Goal: Transaction & Acquisition: Purchase product/service

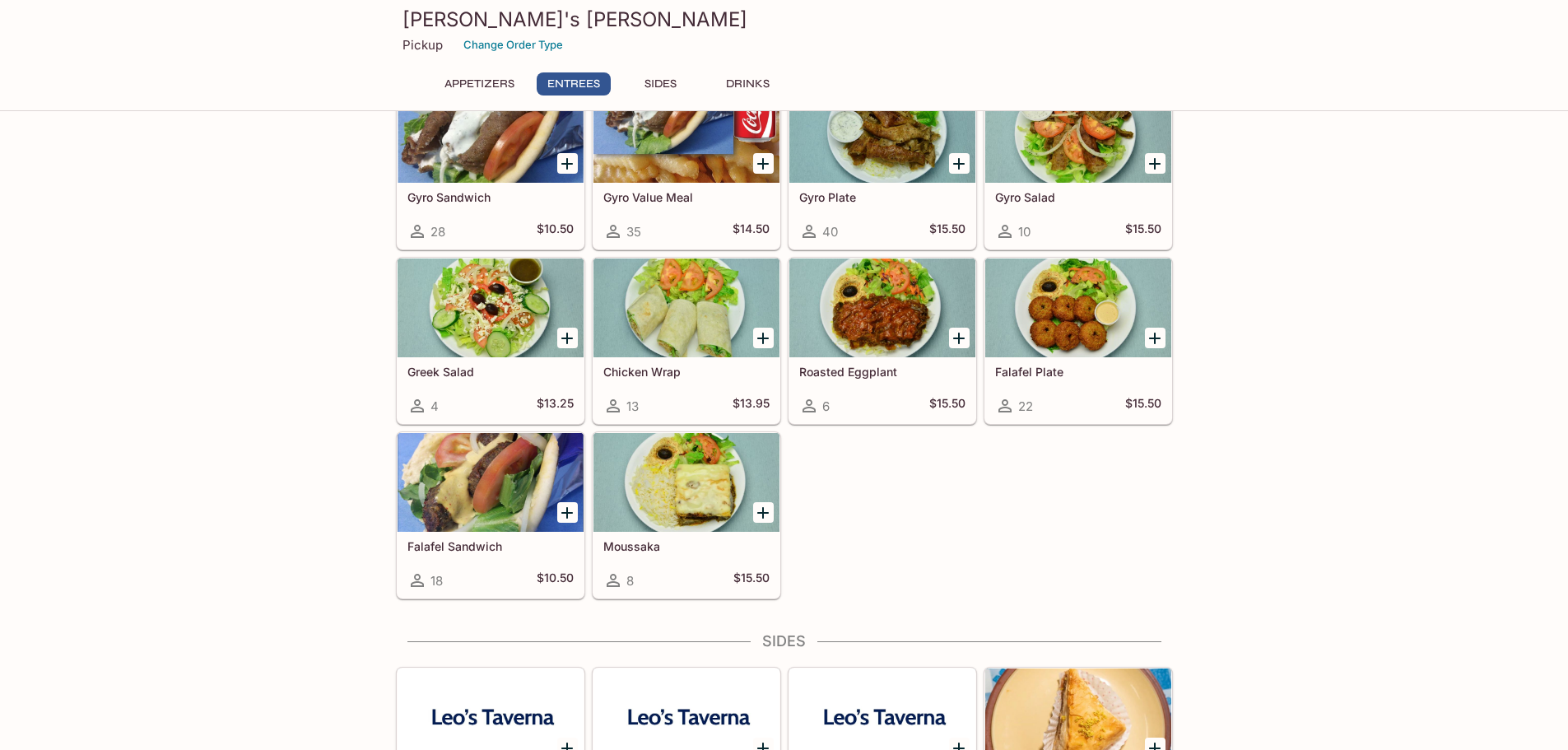
scroll to position [576, 0]
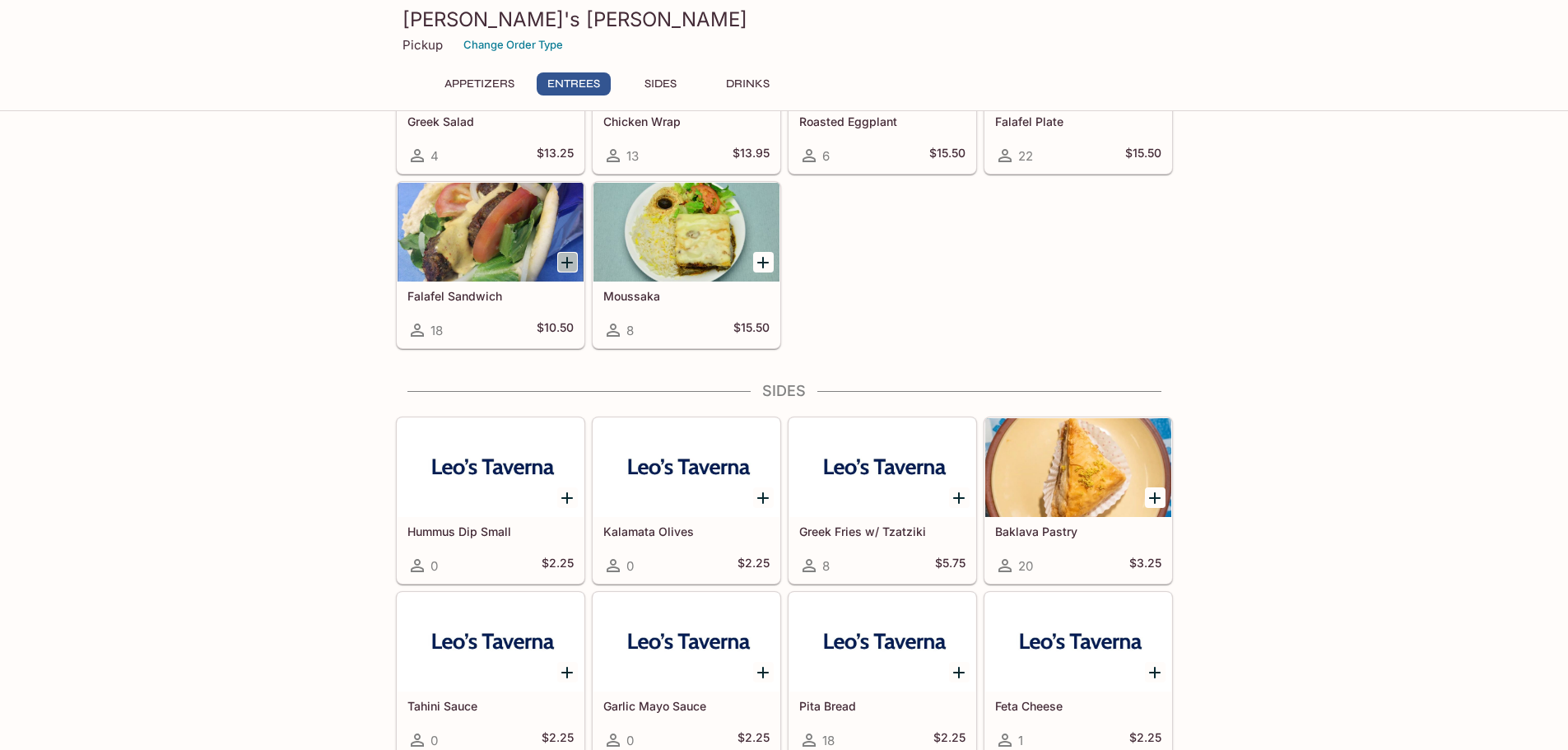
click at [563, 263] on icon "Add Falafel Sandwich" at bounding box center [568, 263] width 12 height 12
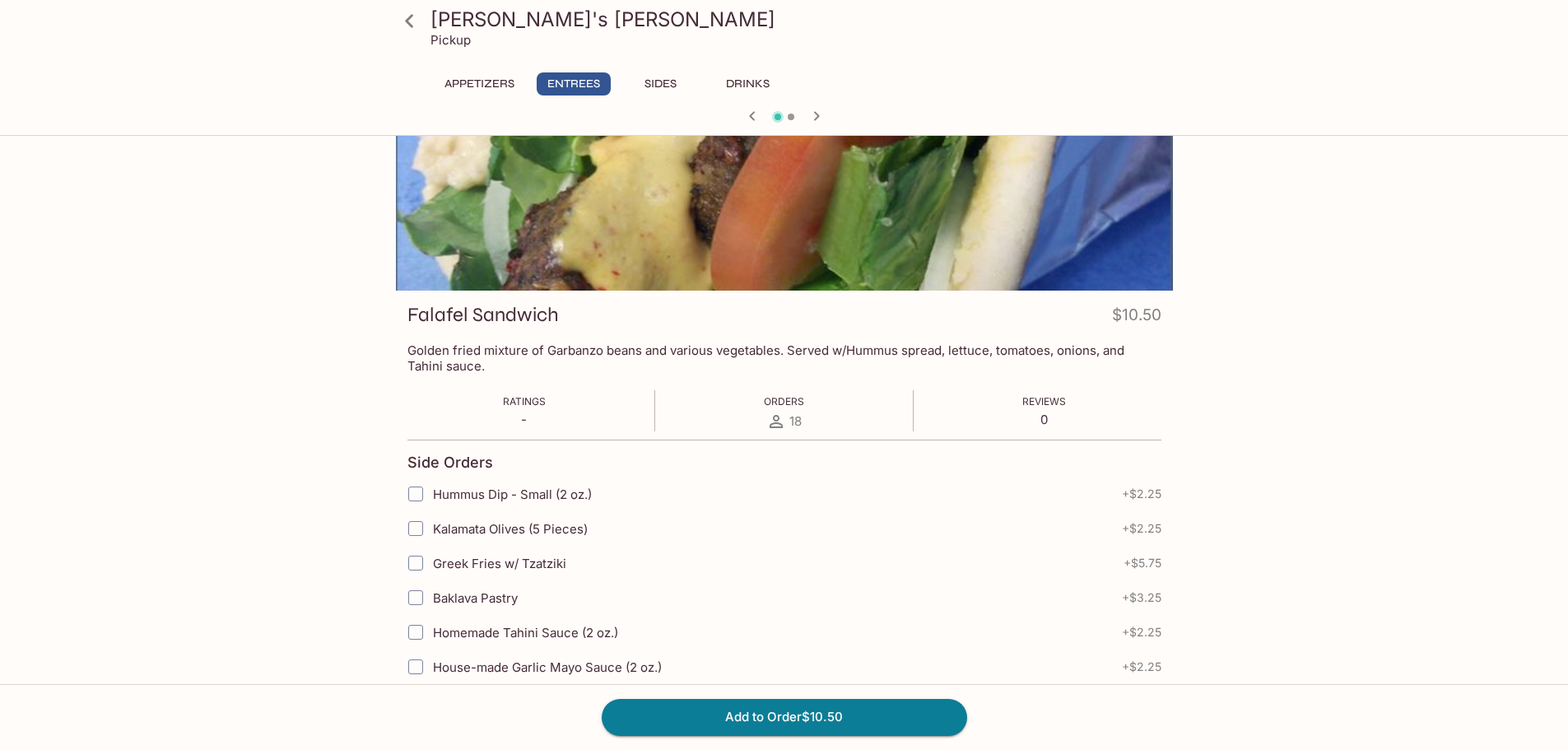
scroll to position [165, 0]
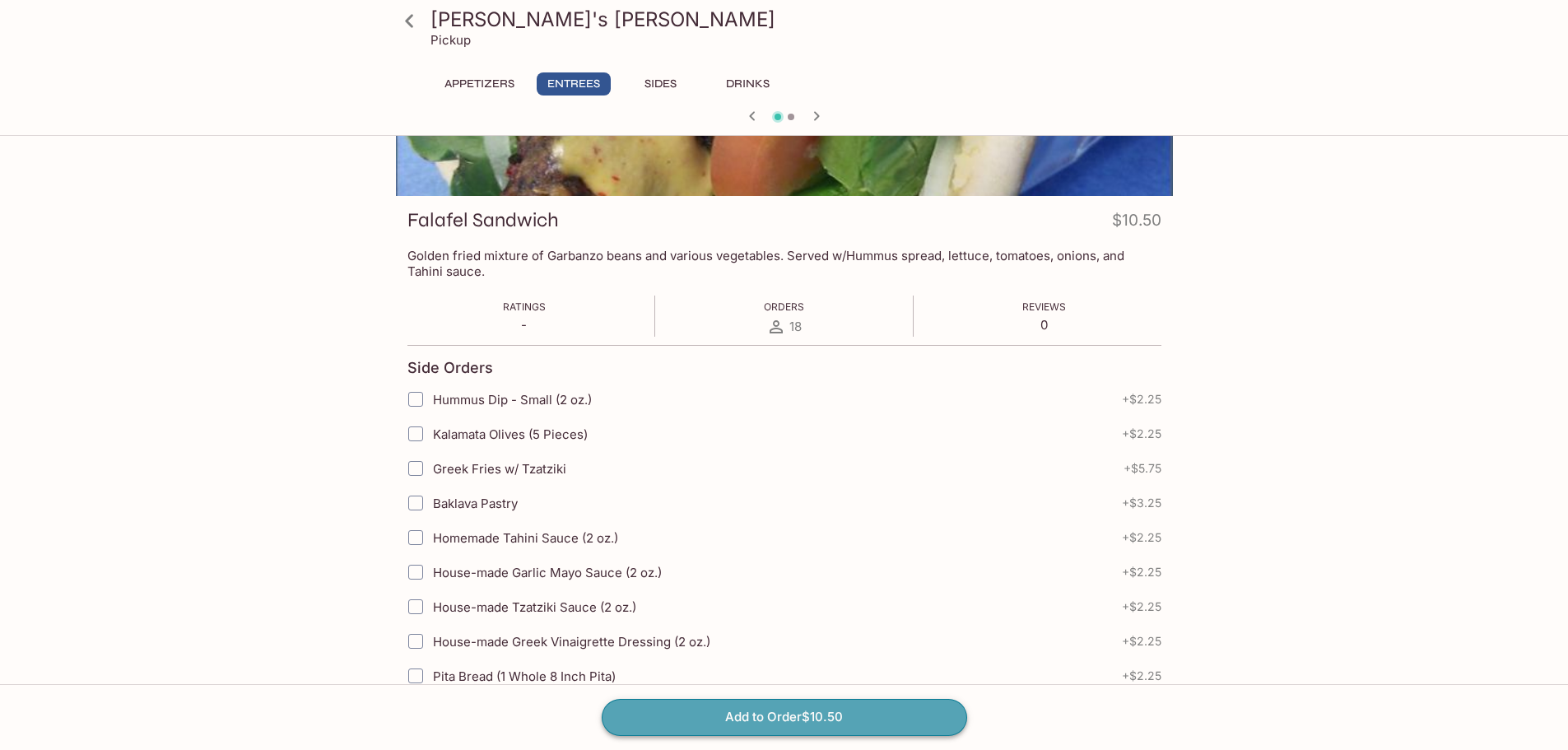
click at [756, 720] on button "Add to Order $10.50" at bounding box center [784, 716] width 365 height 37
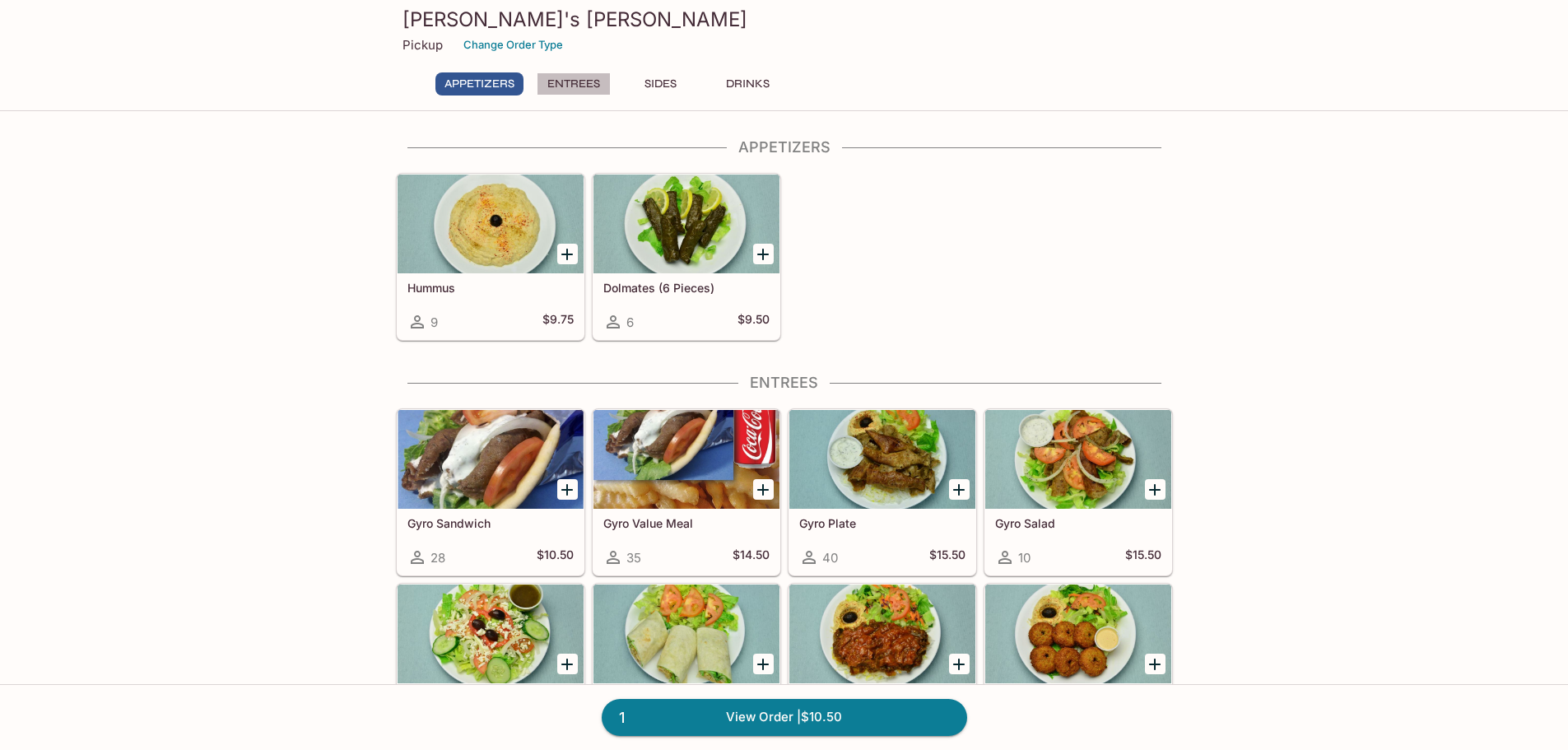
click at [585, 76] on button "Entrees" at bounding box center [574, 83] width 74 height 23
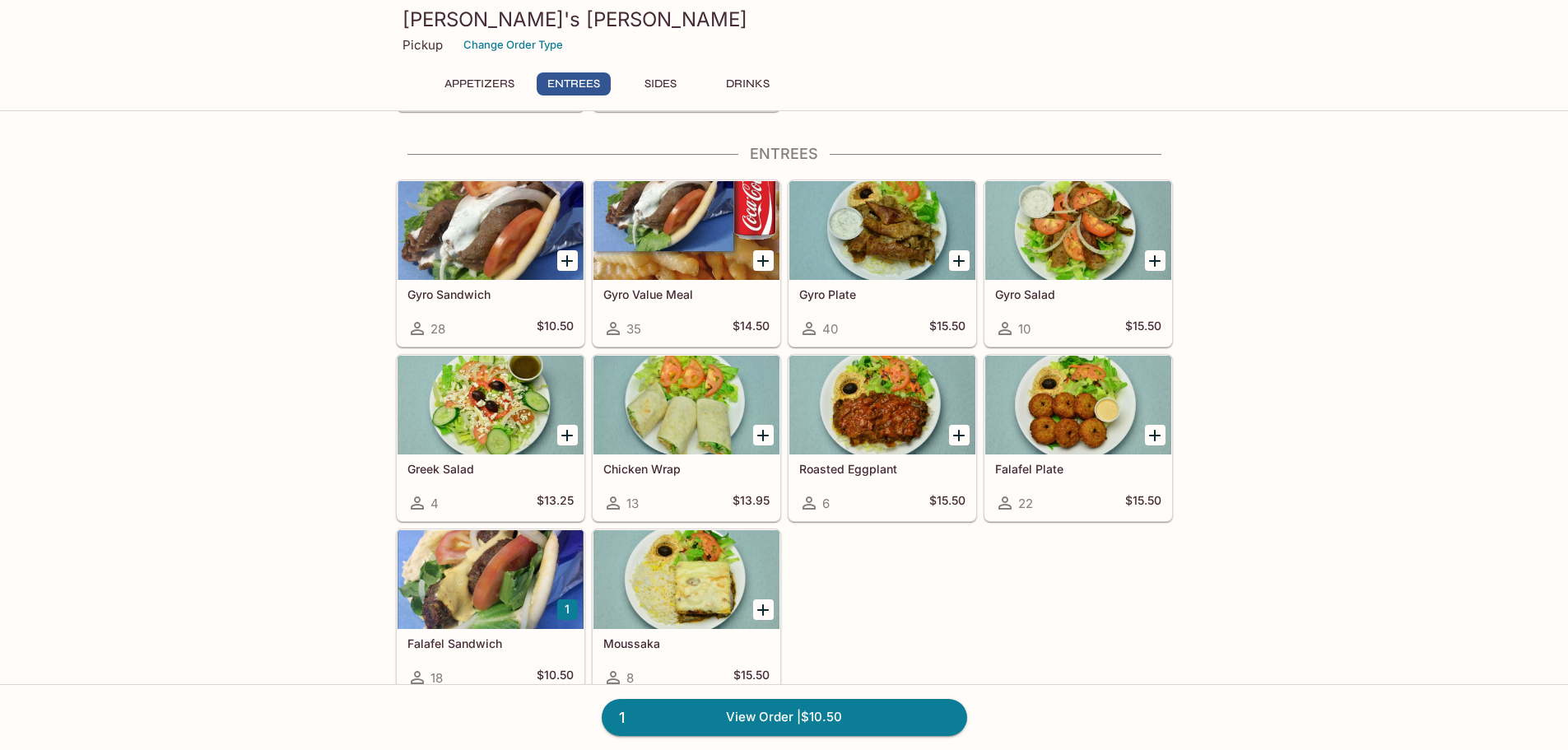
scroll to position [234, 0]
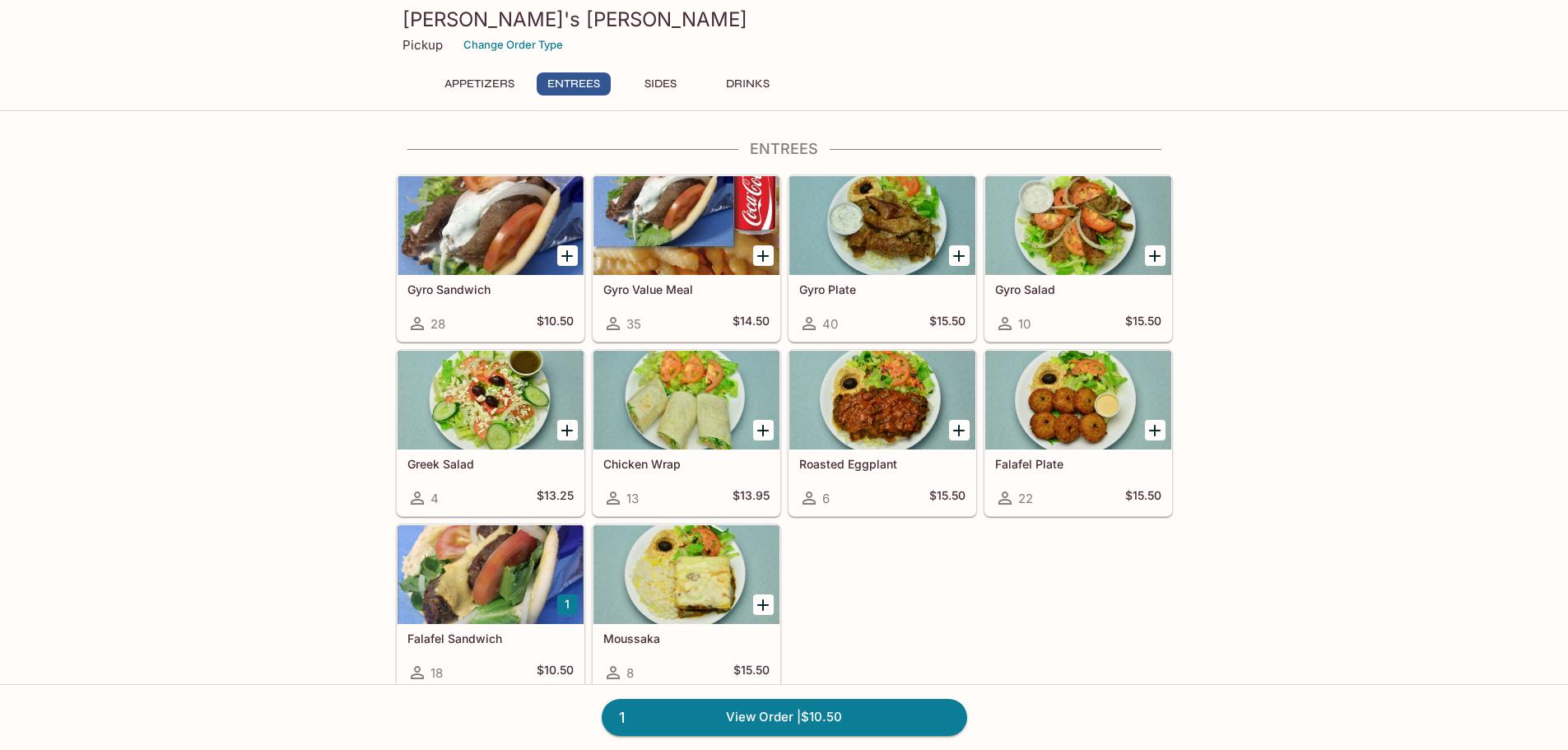
click at [573, 254] on icon "Add Gyro Sandwich" at bounding box center [568, 256] width 20 height 20
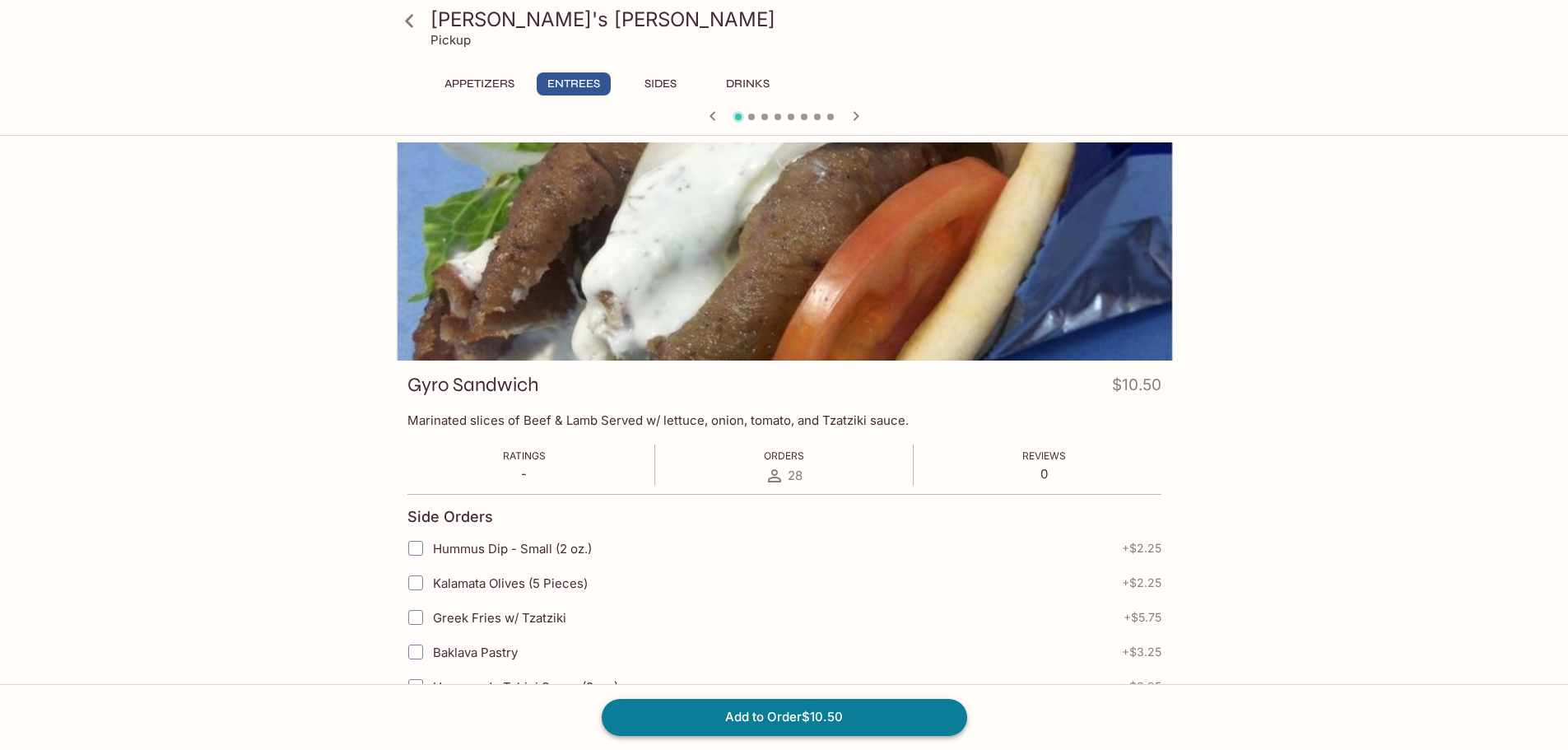
click at [767, 712] on button "Add to Order $10.50" at bounding box center [784, 716] width 365 height 37
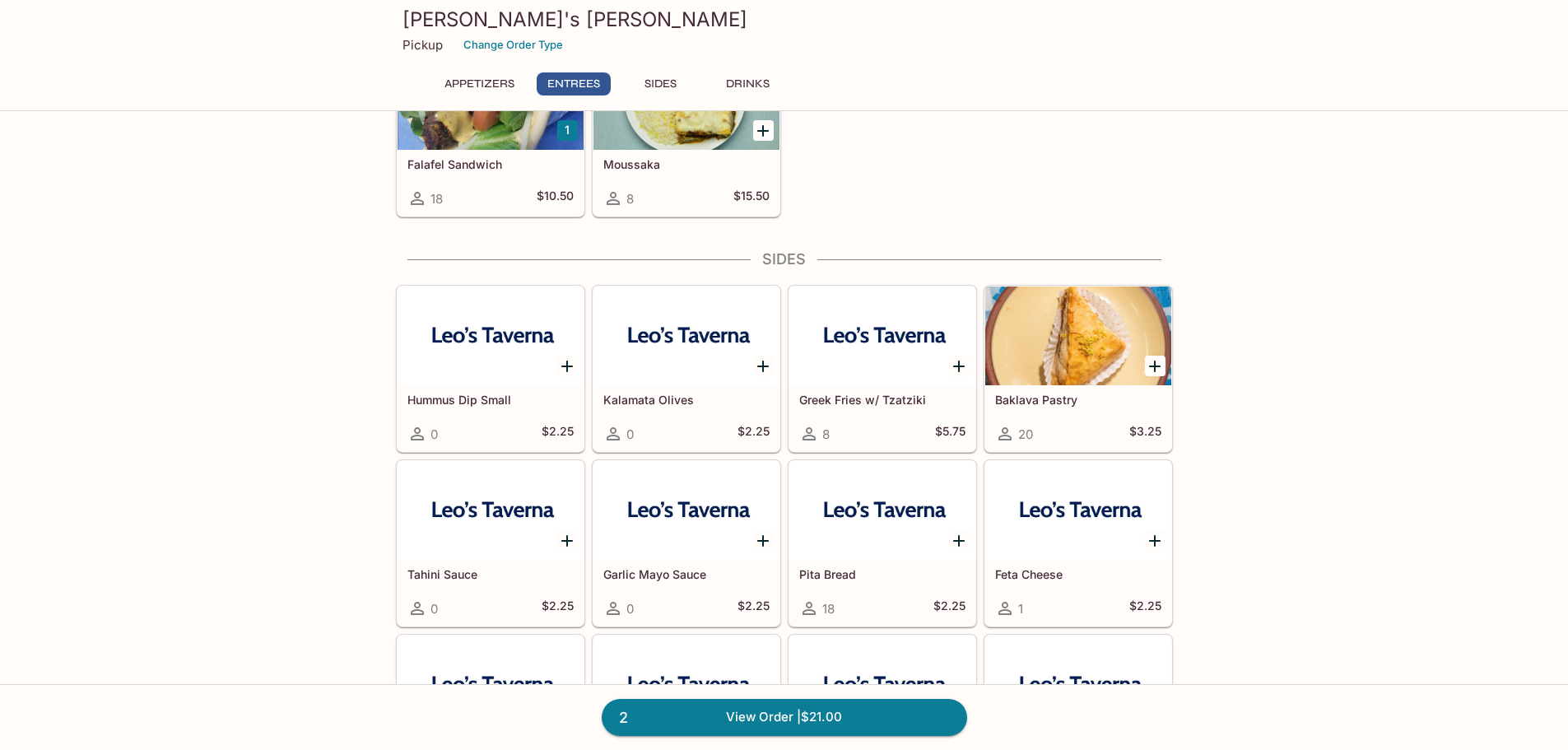
scroll to position [741, 0]
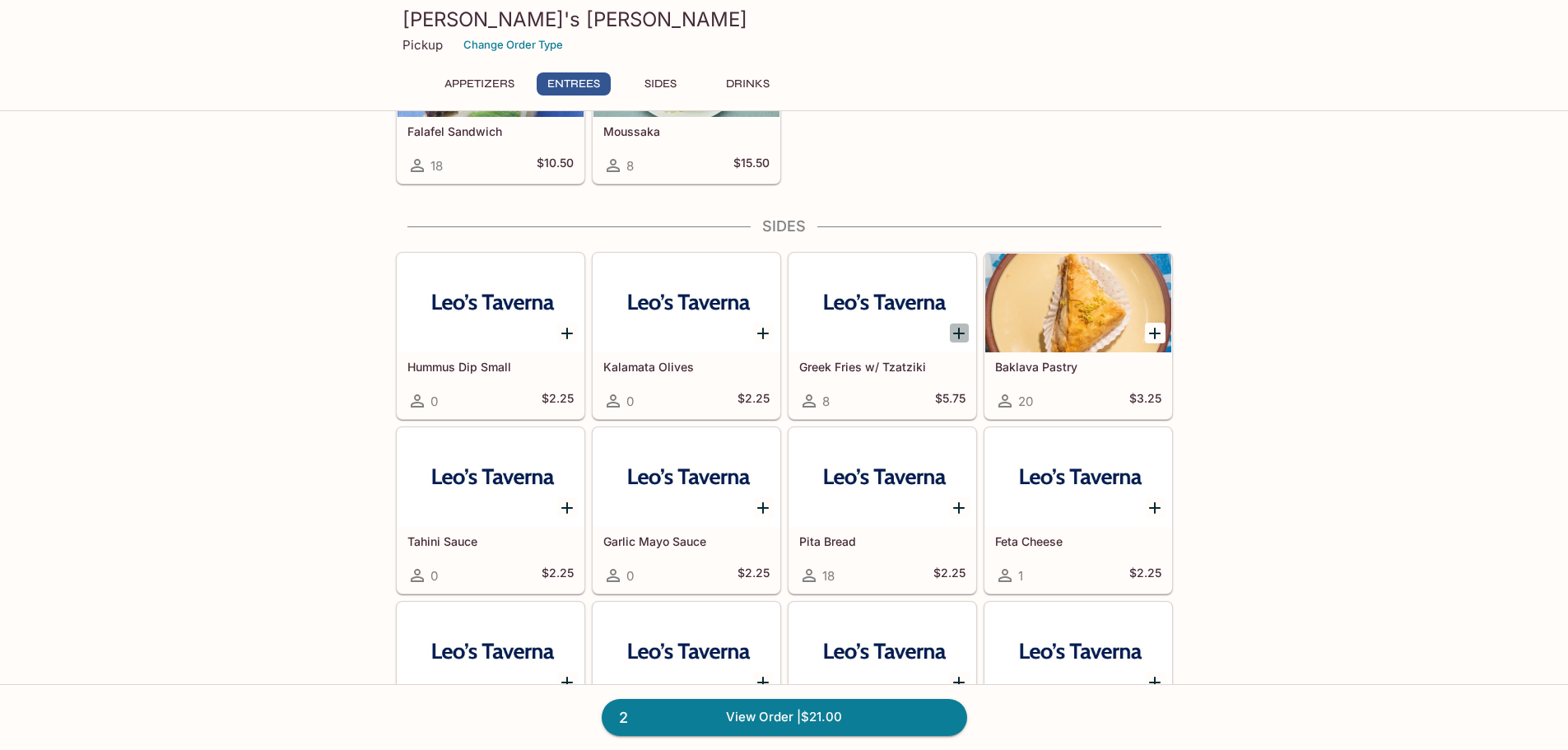
click at [962, 335] on icon "Add Greek Fries w/ Tzatziki" at bounding box center [960, 333] width 20 height 20
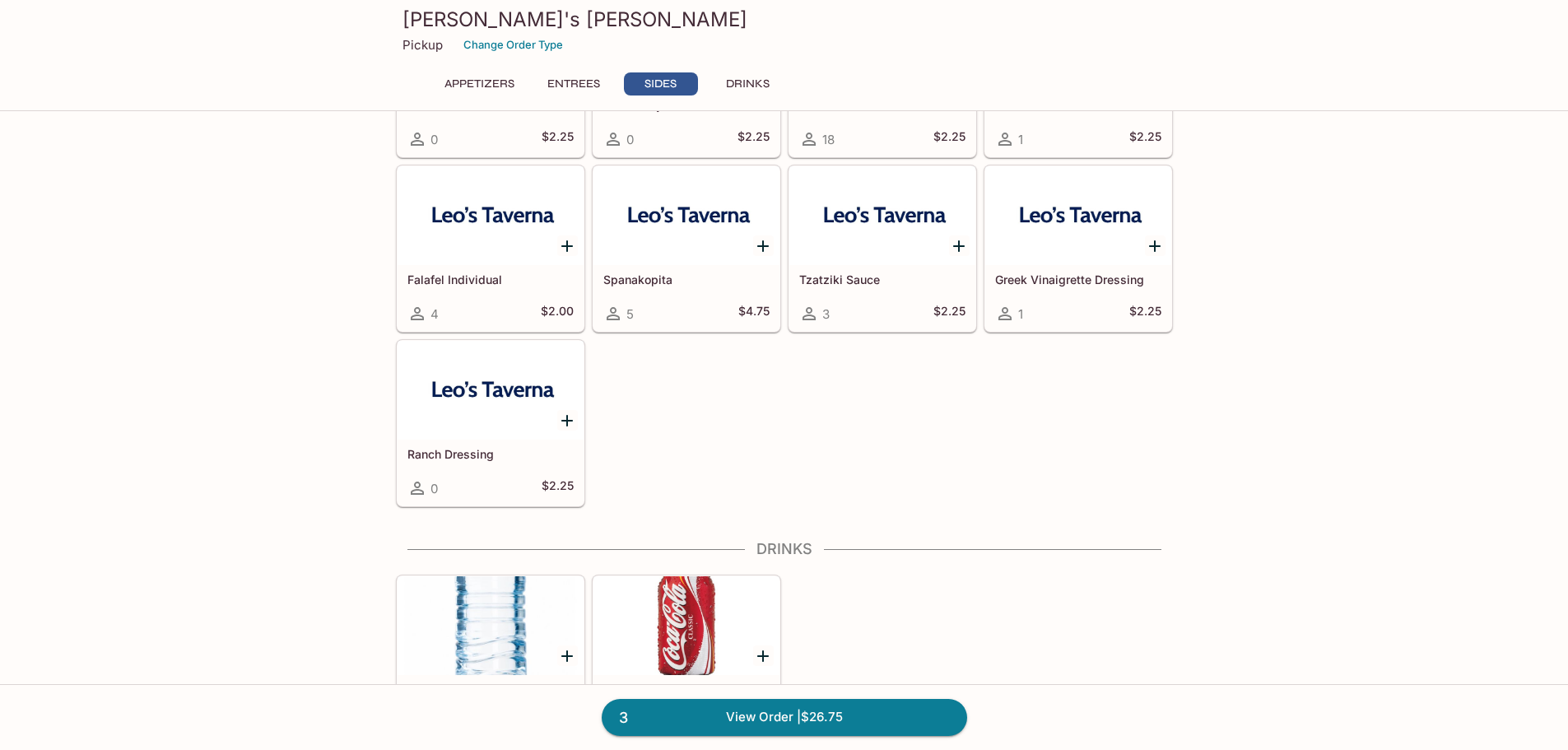
scroll to position [1252, 0]
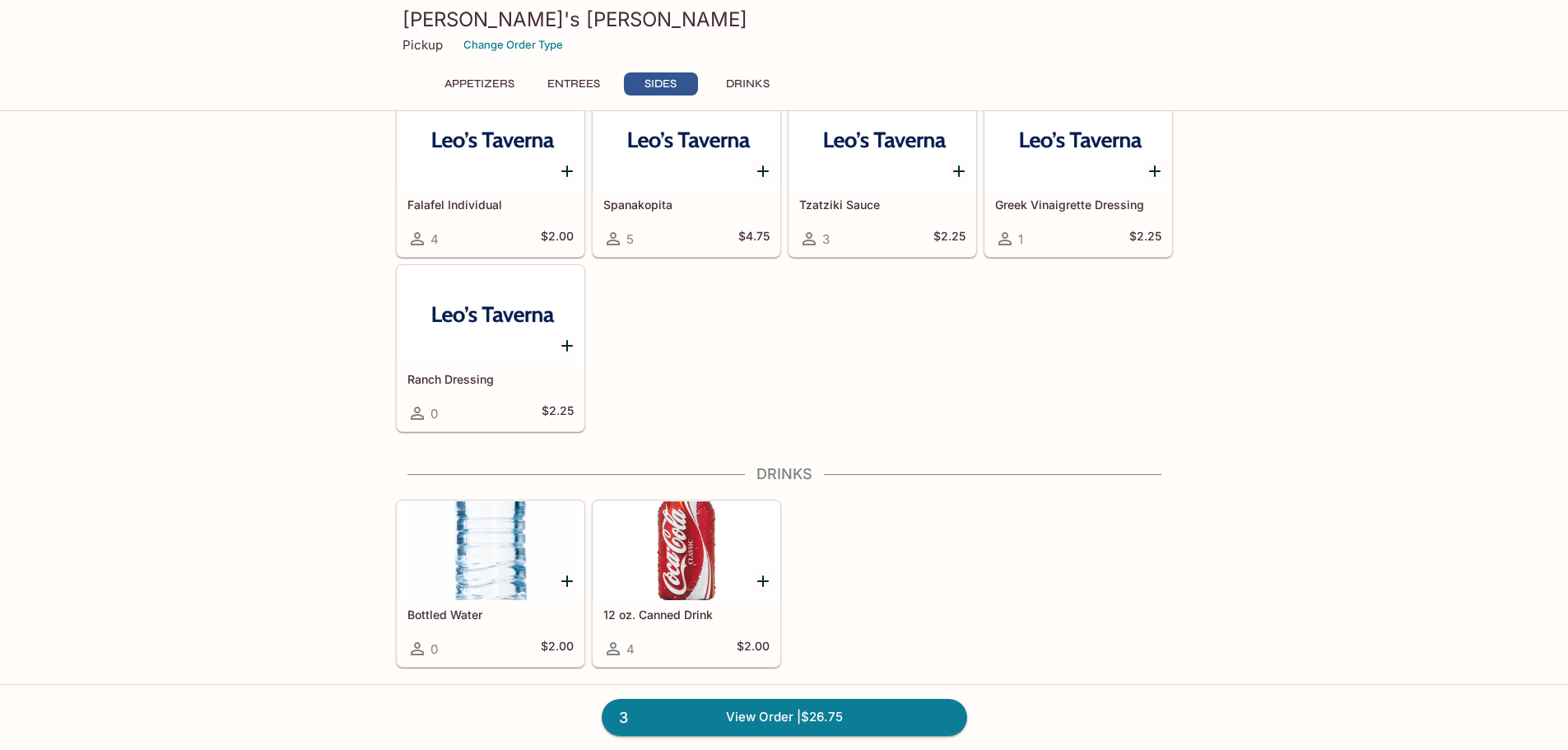
click at [774, 576] on div at bounding box center [763, 580] width 34 height 34
click at [761, 577] on icon "Add 12 oz. Canned Drink" at bounding box center [763, 581] width 20 height 20
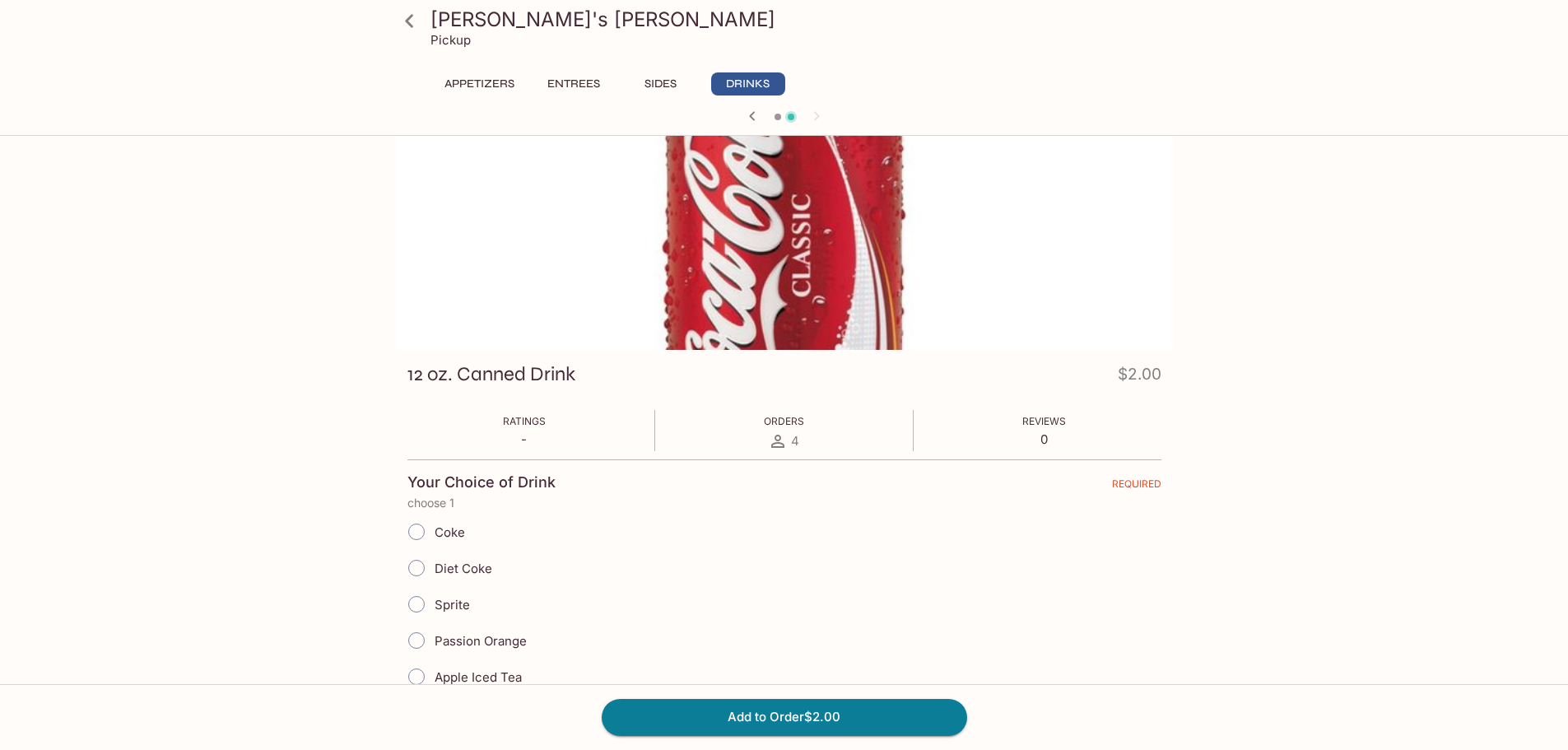
scroll to position [82, 0]
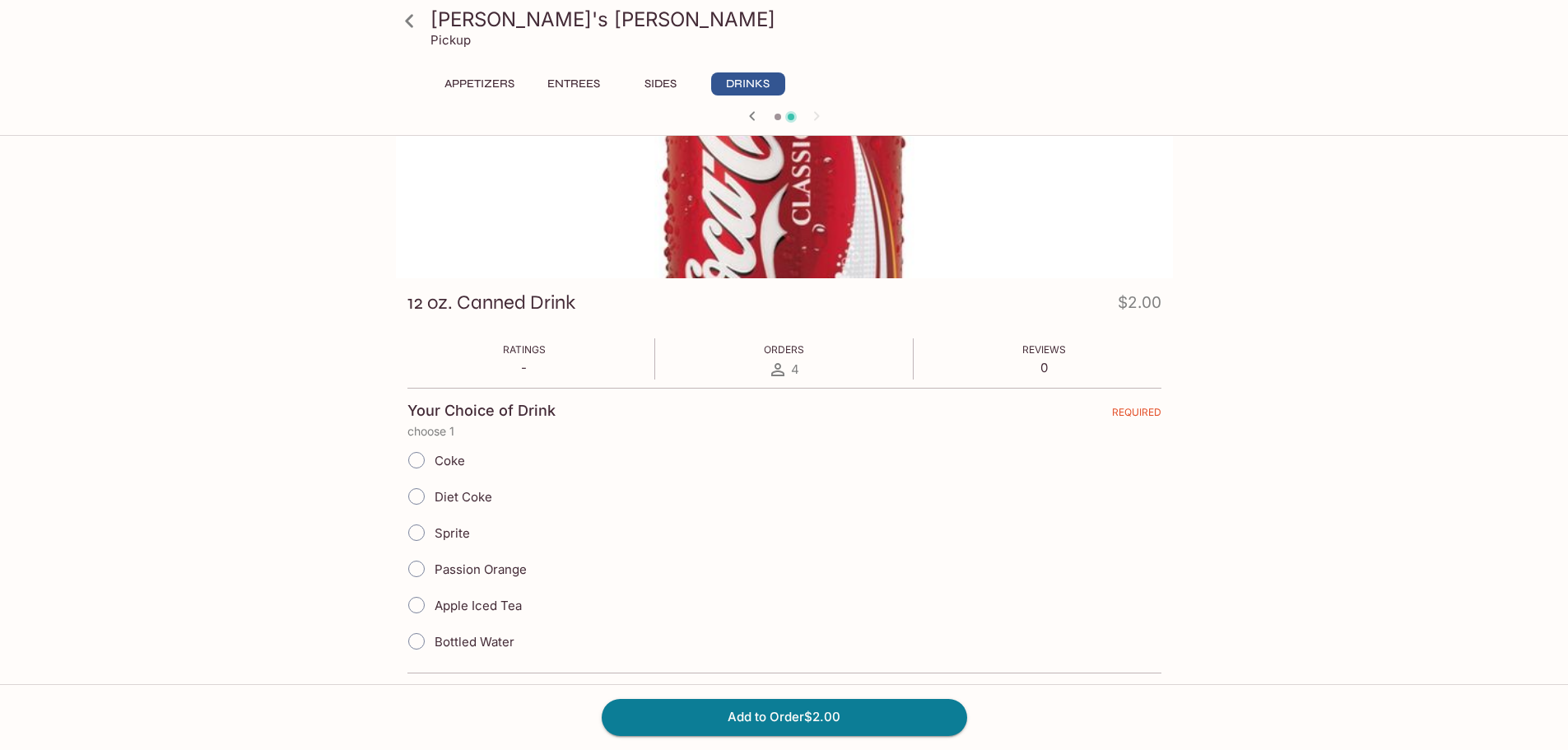
click at [420, 497] on input "Diet Coke" at bounding box center [416, 496] width 35 height 35
radio input "true"
click at [764, 726] on button "Add to Order $2.00" at bounding box center [784, 716] width 365 height 37
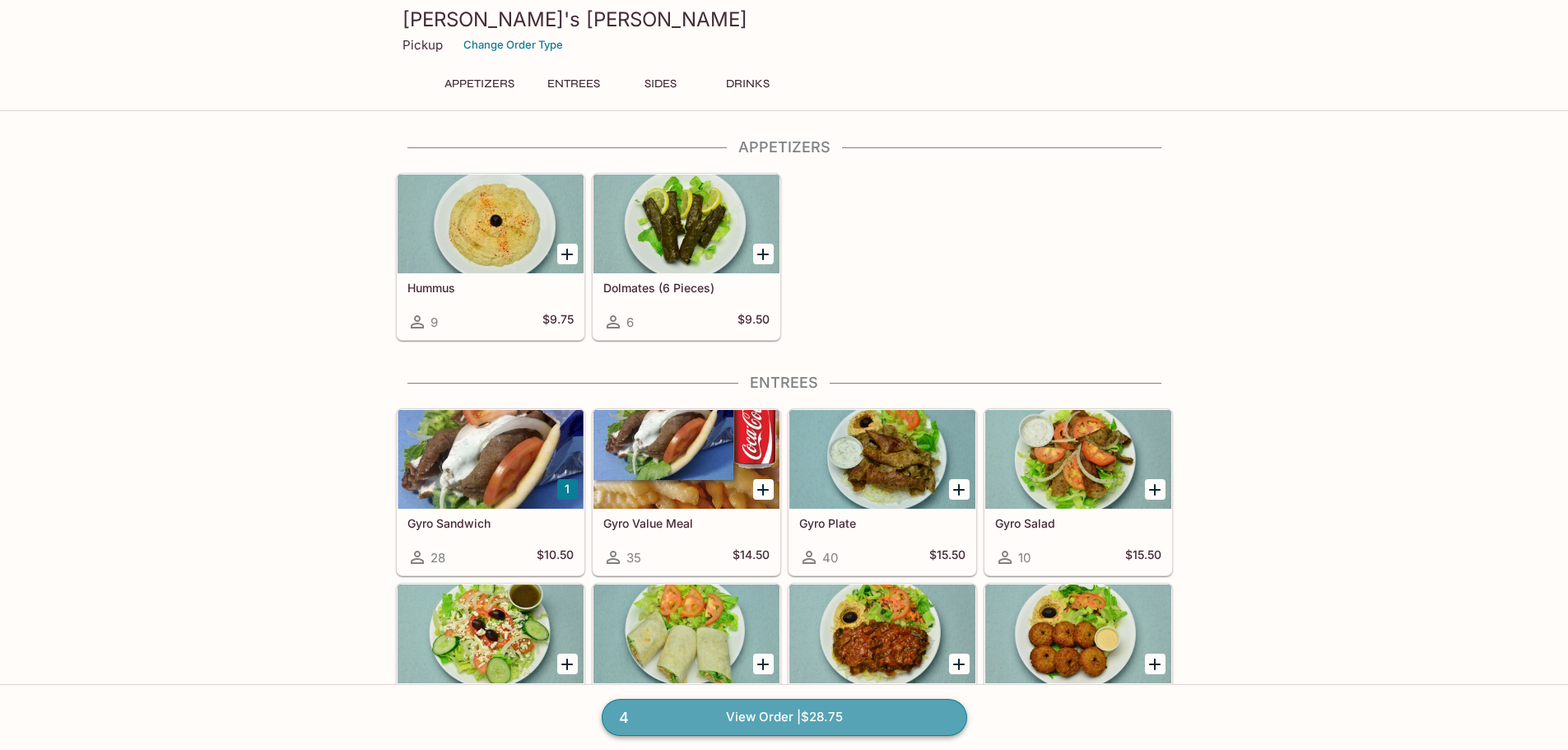
click at [810, 724] on link "4 View Order | $28.75" at bounding box center [784, 716] width 365 height 37
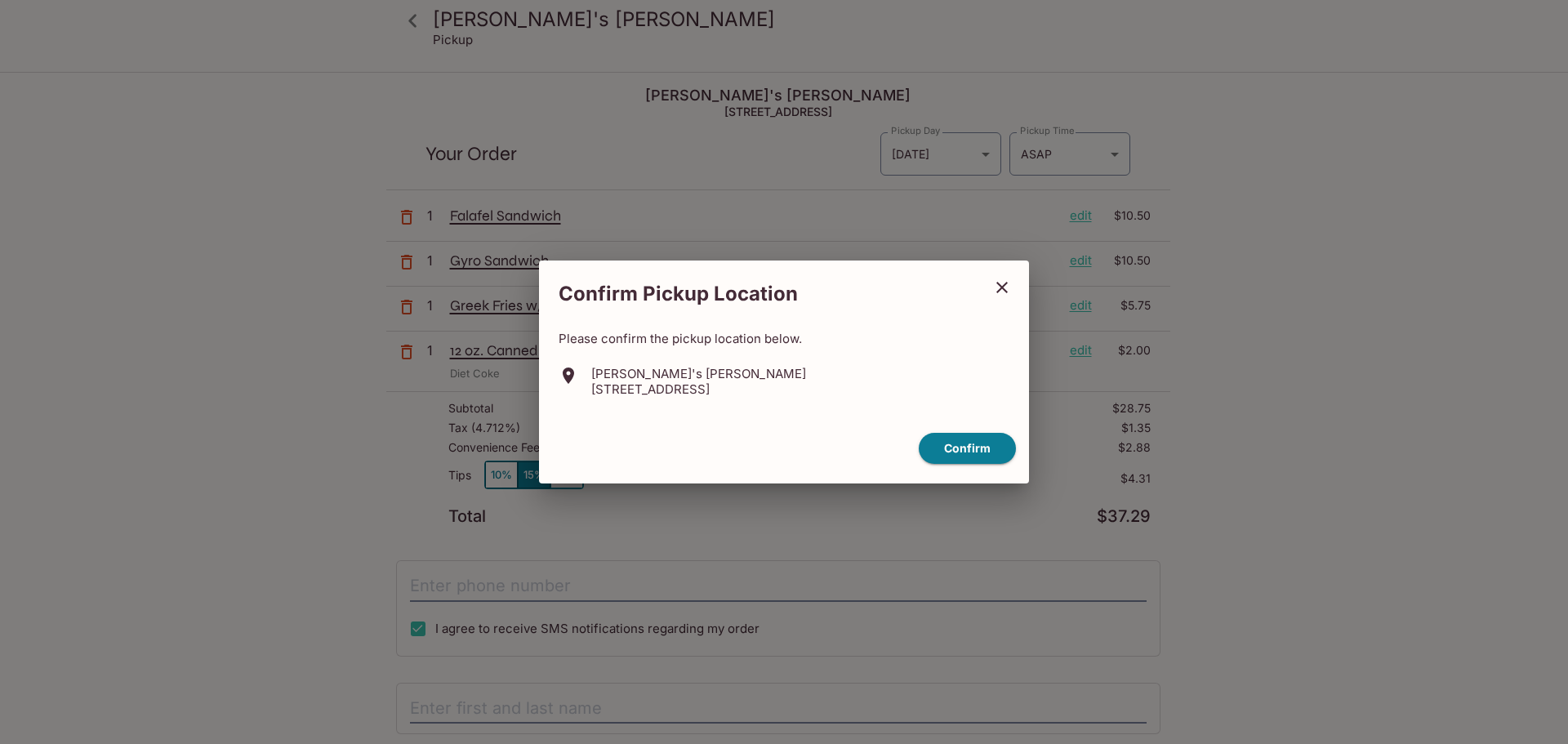
click at [988, 431] on div "Confirm" at bounding box center [784, 449] width 477 height 45
click at [978, 450] on button "Confirm" at bounding box center [967, 449] width 97 height 31
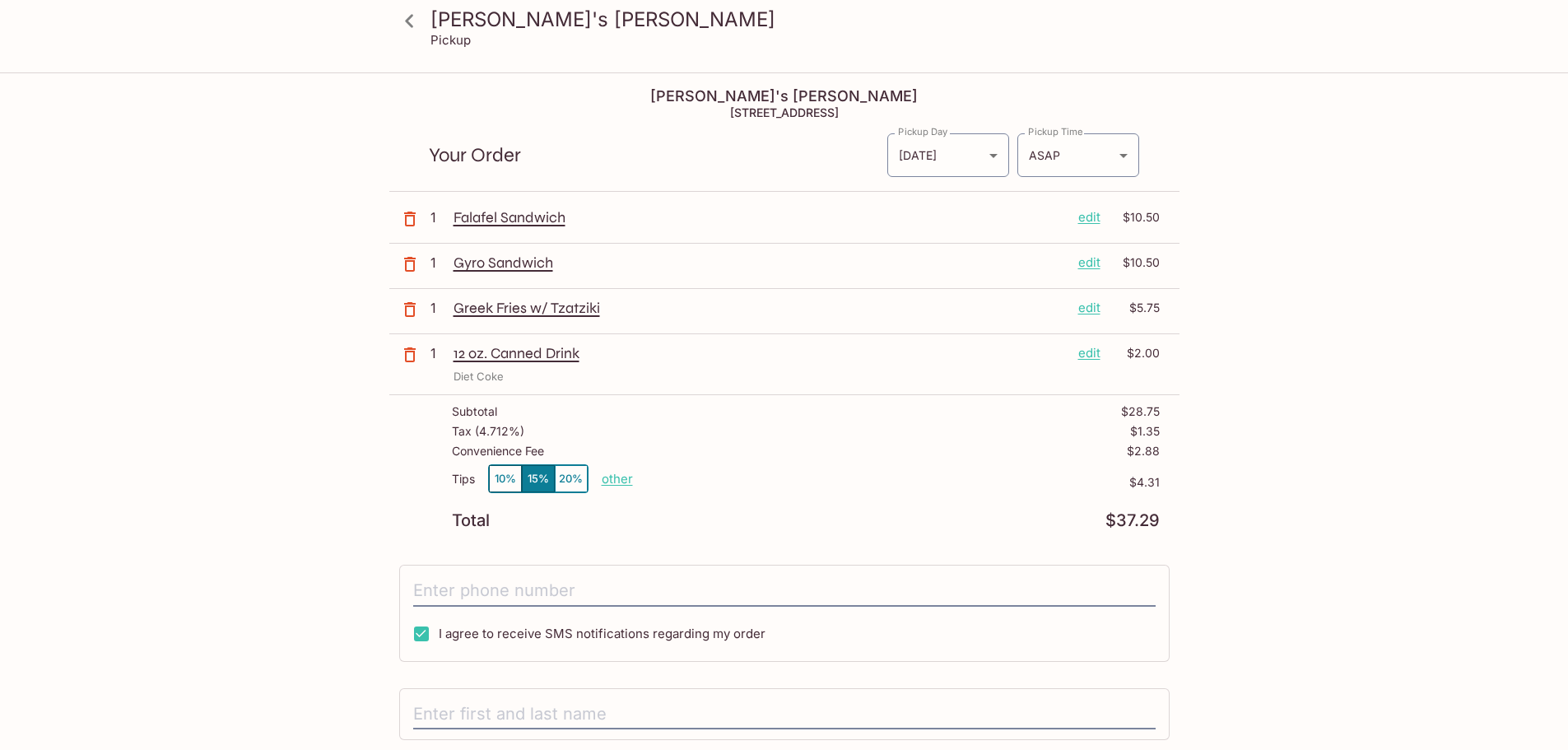
click at [497, 480] on button "10%" at bounding box center [505, 478] width 33 height 27
click at [409, 268] on icon "button" at bounding box center [410, 264] width 20 height 20
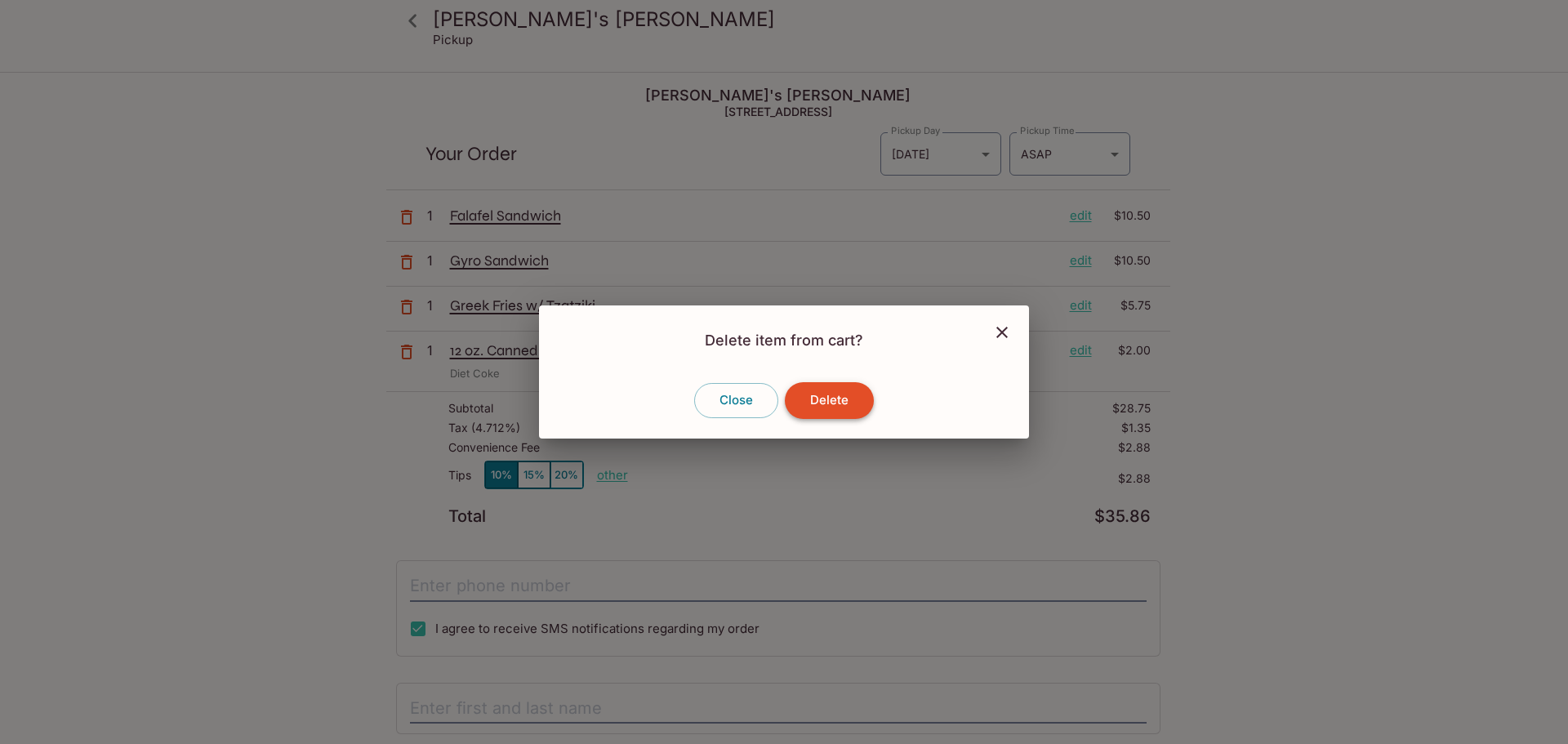
click at [831, 397] on button "Delete" at bounding box center [829, 400] width 89 height 36
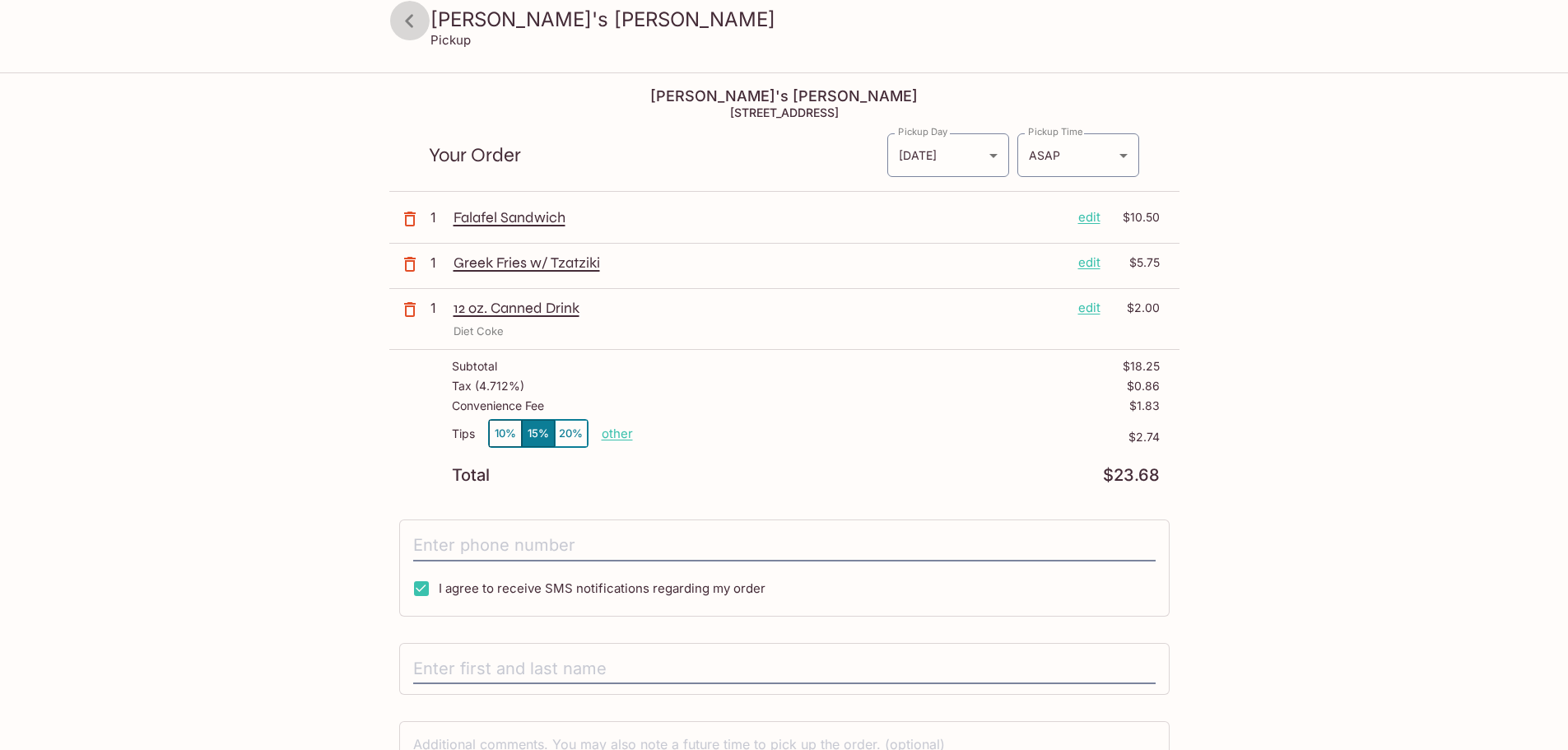
click at [420, 34] on icon at bounding box center [409, 21] width 29 height 29
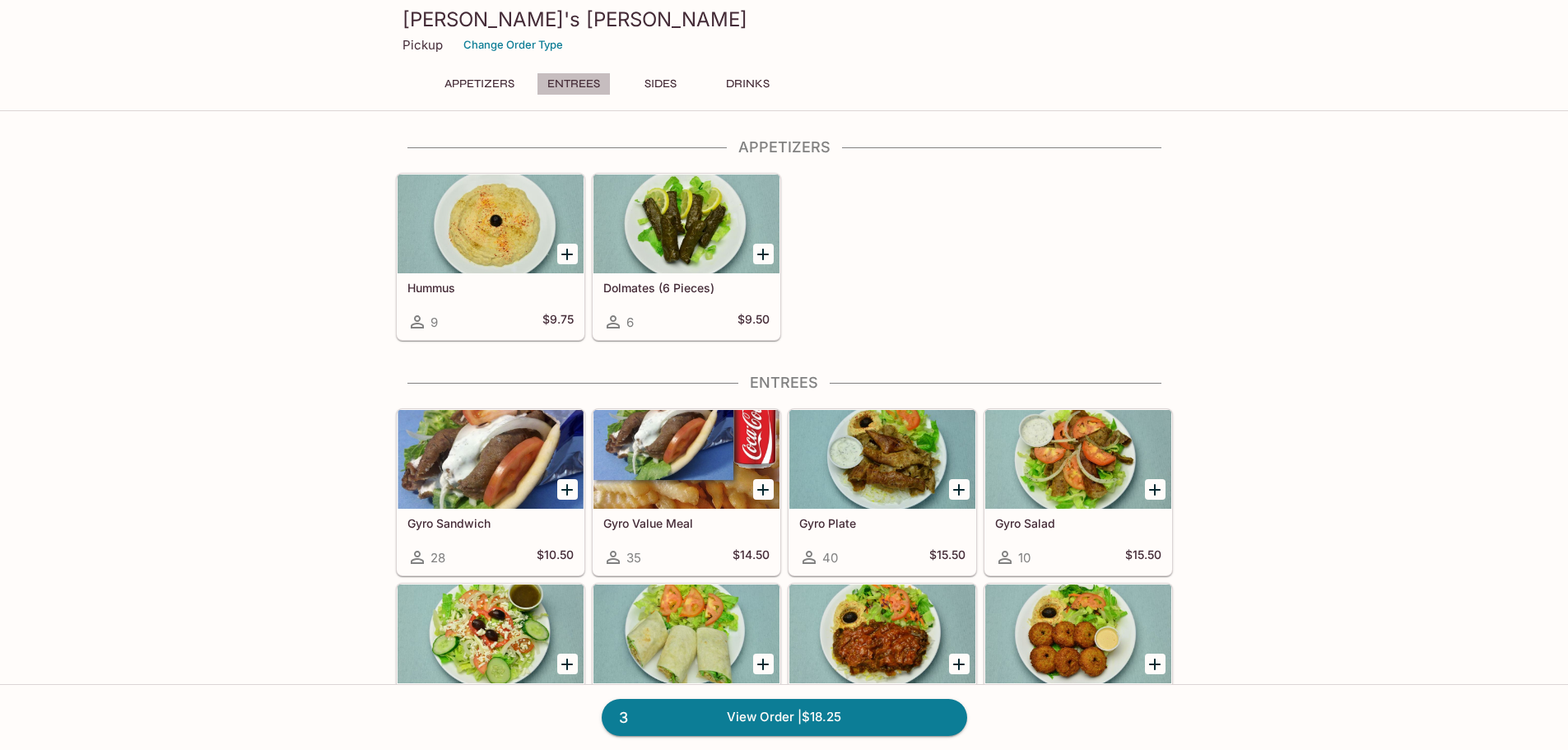
click at [579, 87] on button "Entrees" at bounding box center [574, 83] width 74 height 23
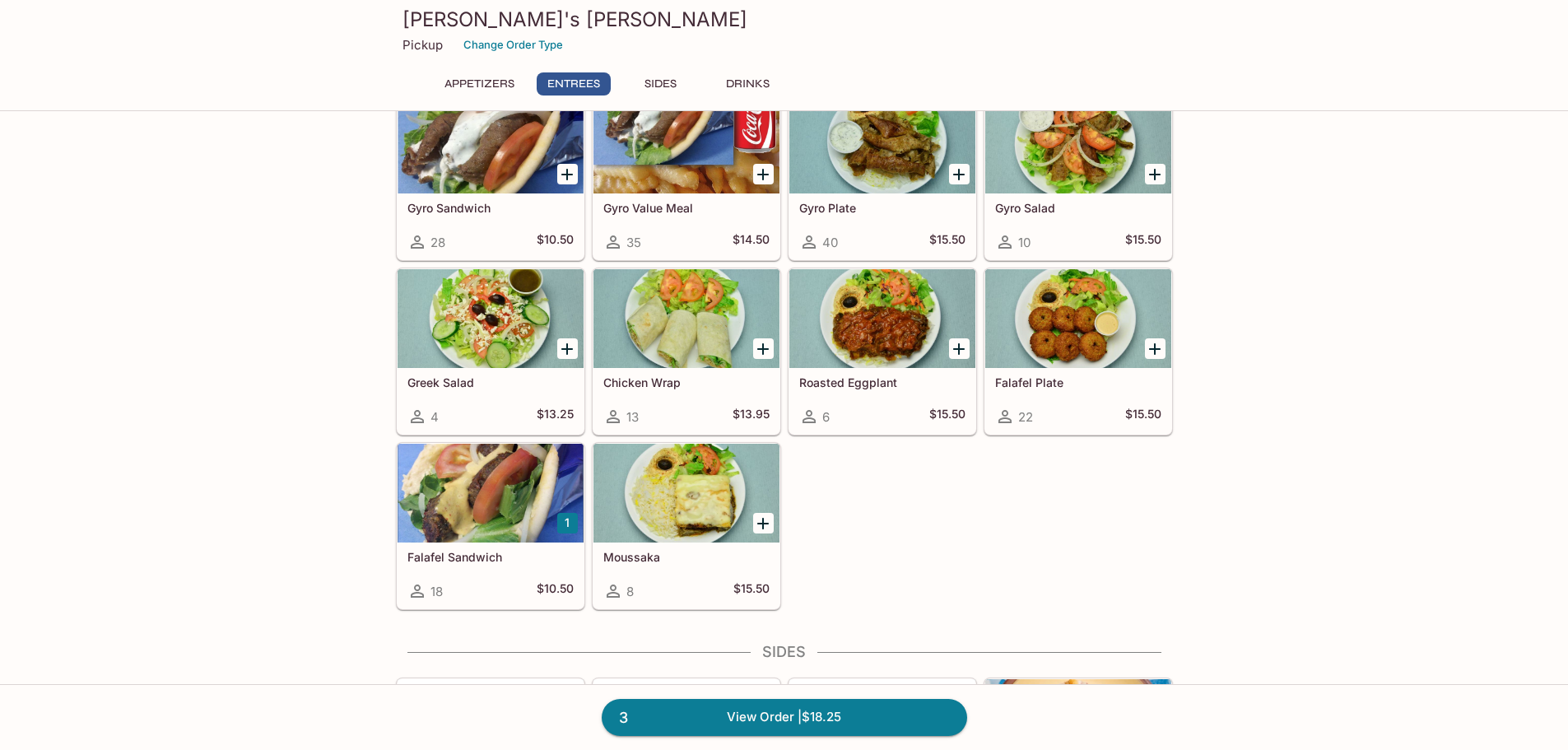
scroll to position [316, 0]
click at [570, 175] on icon "Add Gyro Sandwich" at bounding box center [568, 174] width 20 height 20
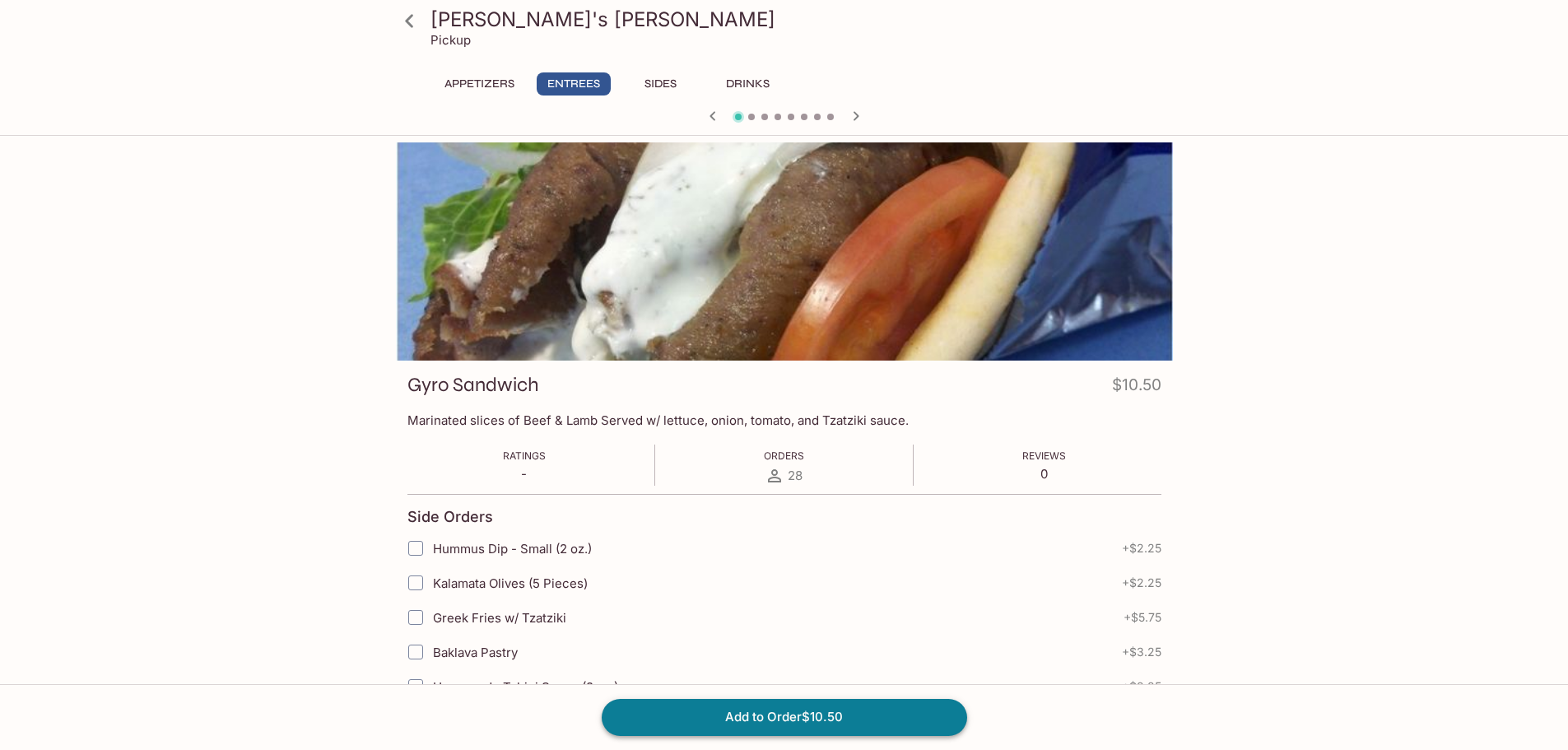
click at [834, 716] on button "Add to Order $10.50" at bounding box center [784, 716] width 365 height 37
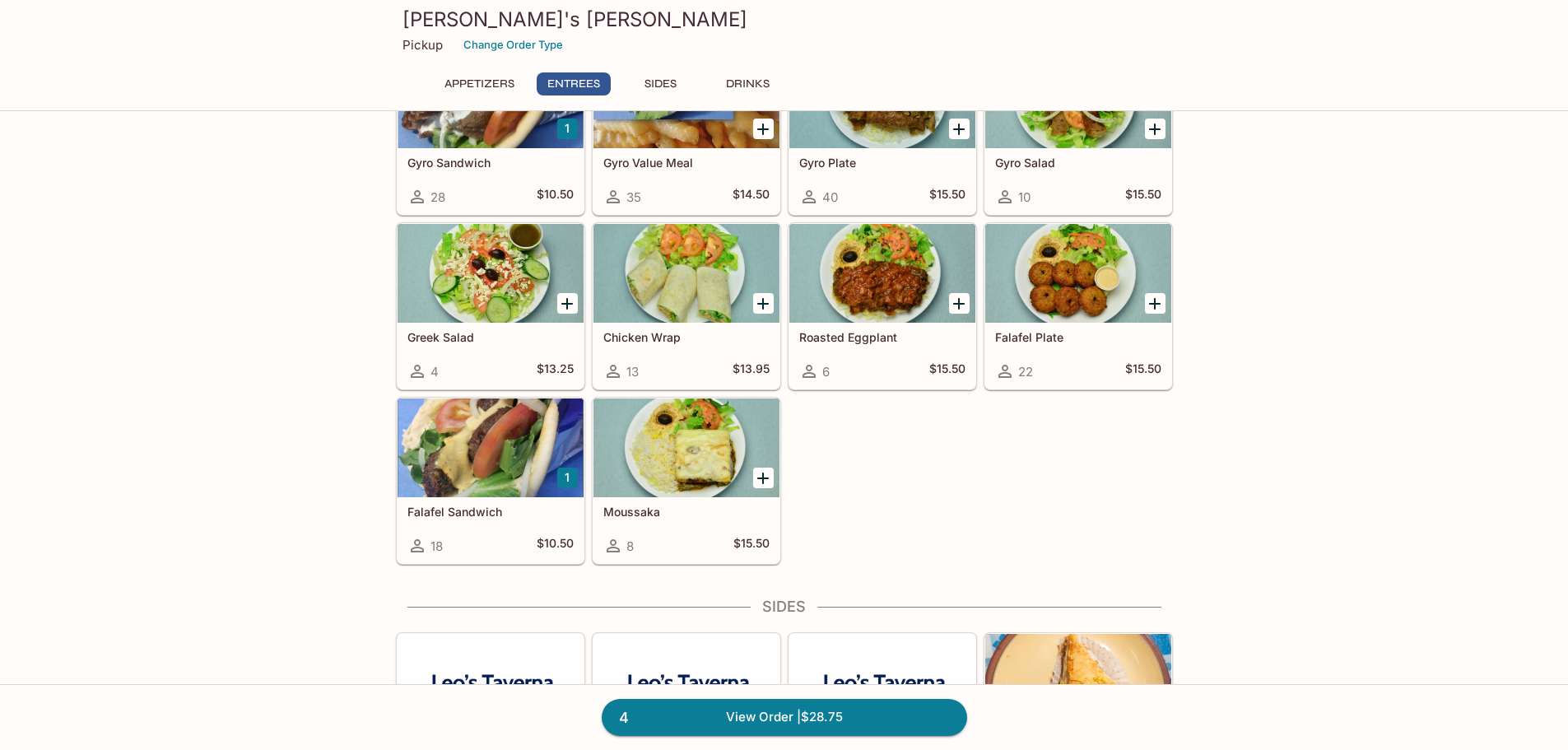
scroll to position [412, 0]
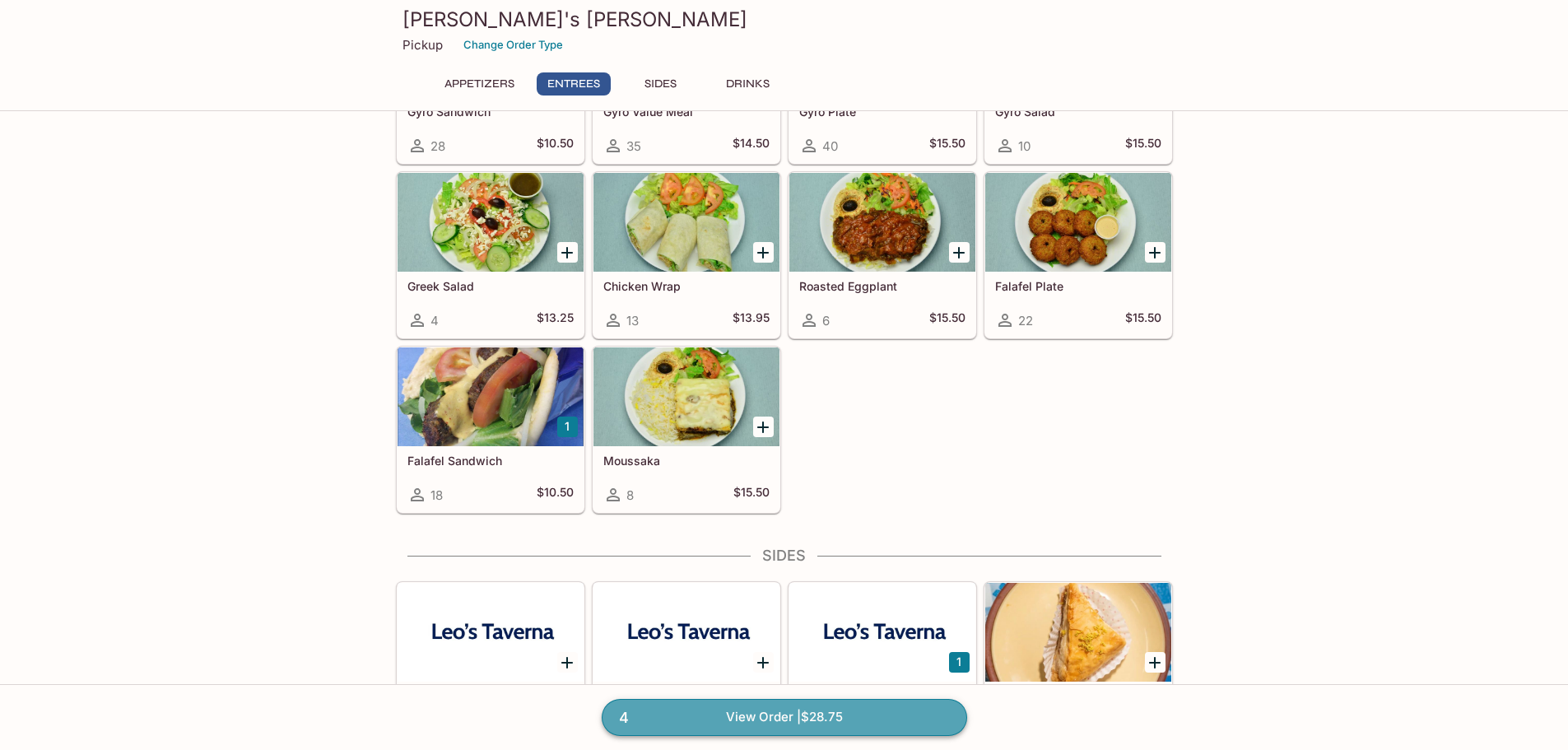
click at [797, 721] on link "4 View Order | $28.75" at bounding box center [784, 716] width 365 height 37
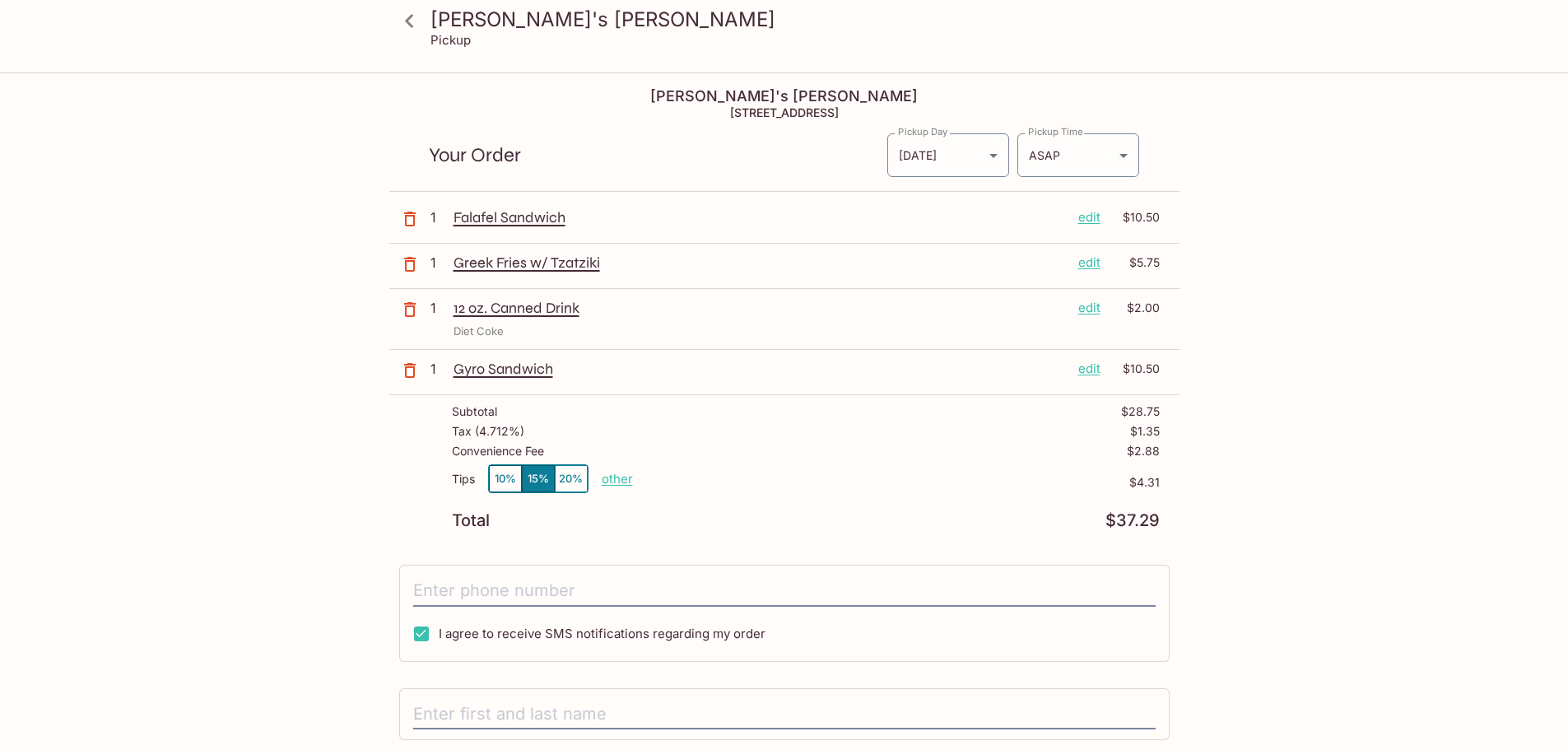
click at [502, 481] on button "10%" at bounding box center [505, 478] width 33 height 27
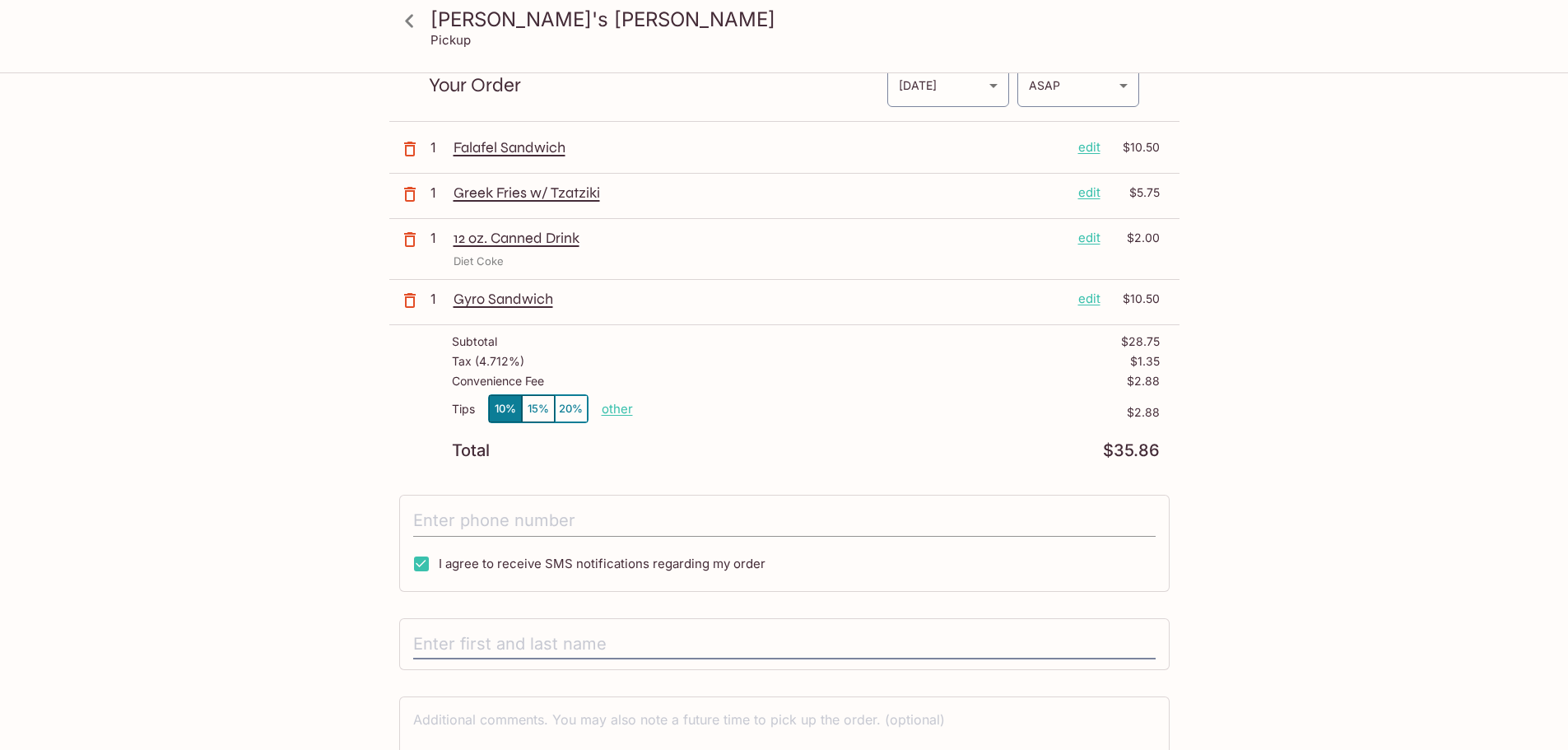
scroll to position [165, 0]
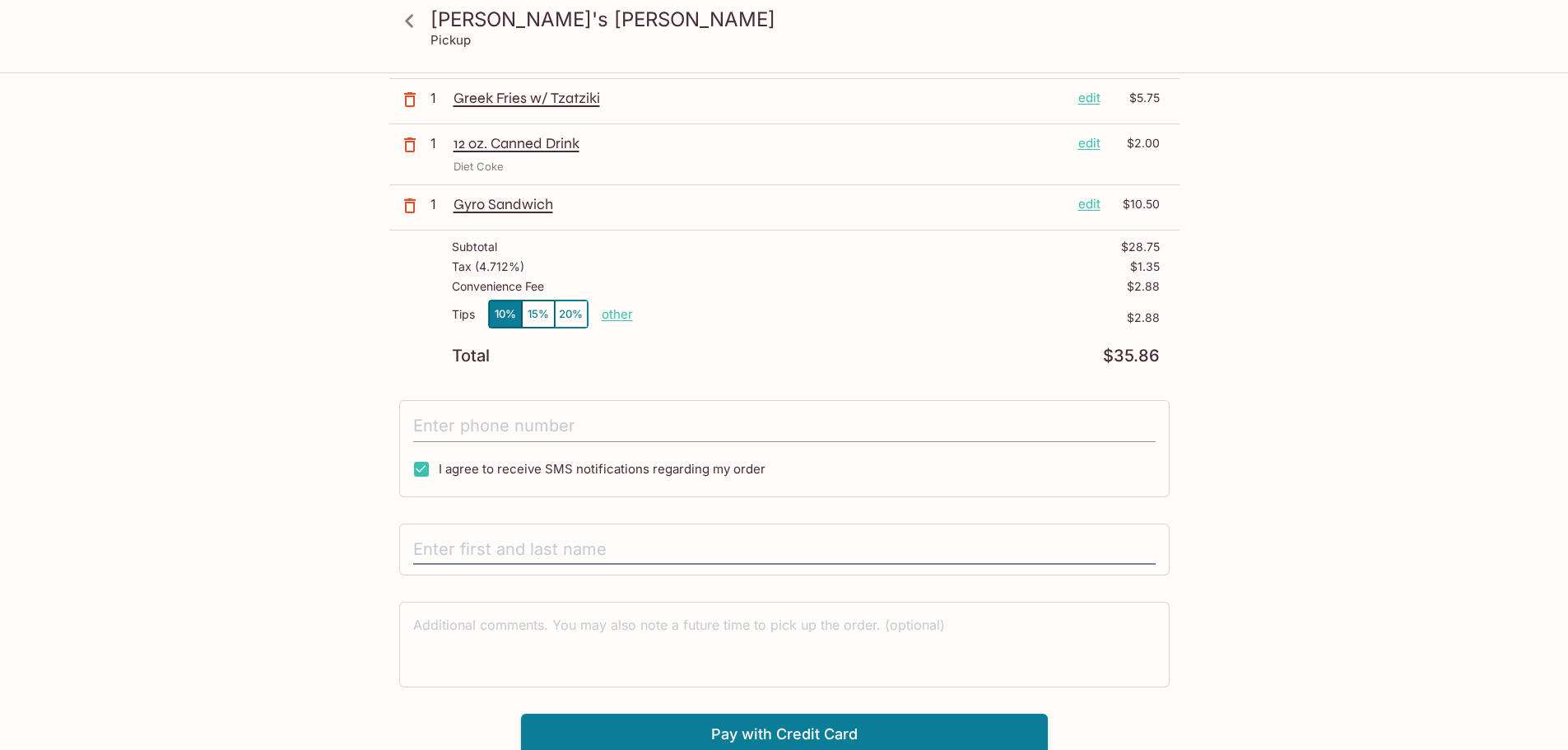
click at [450, 428] on input "tel" at bounding box center [784, 427] width 742 height 32
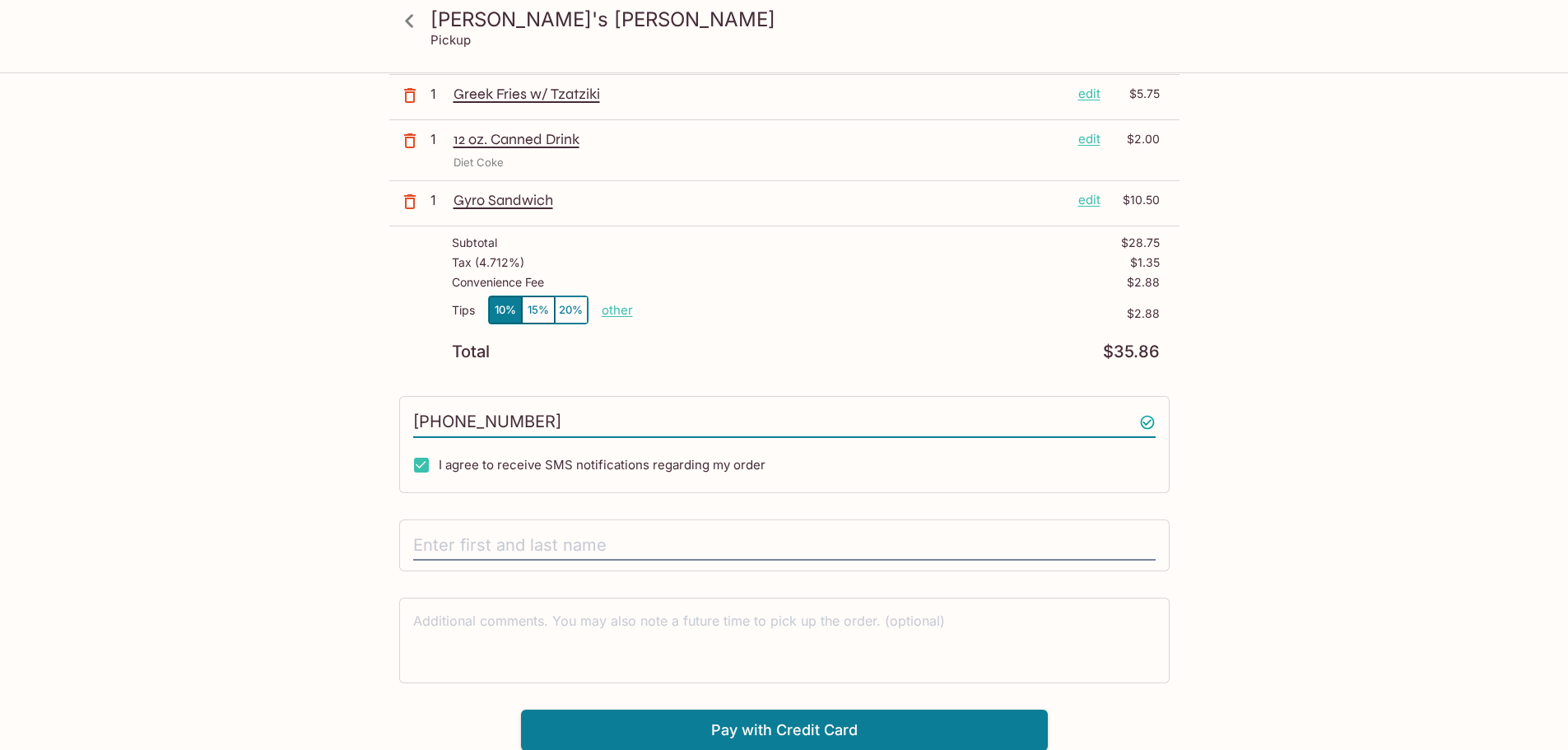
scroll to position [170, 0]
type input "[PHONE_NUMBER]"
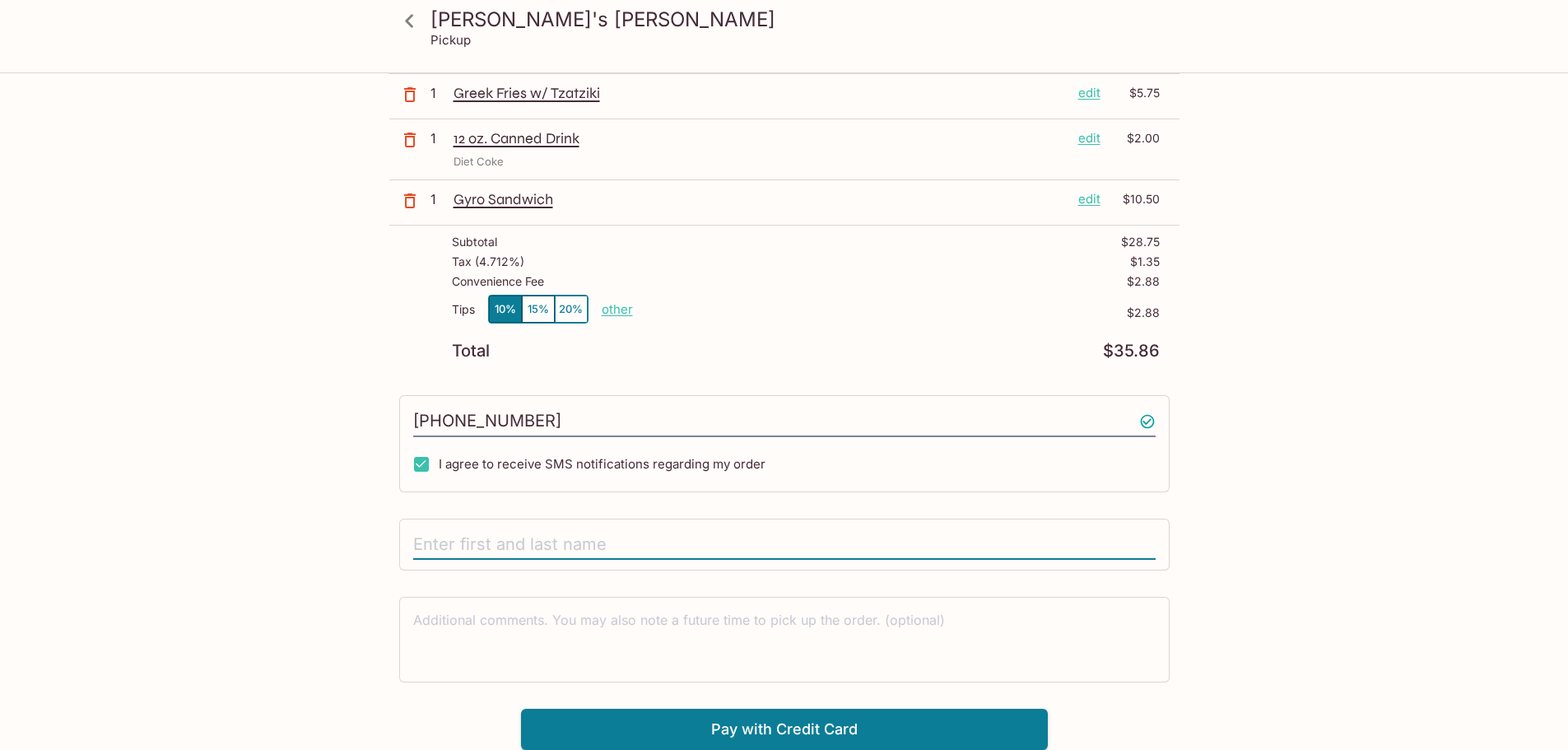
click at [437, 539] on input "text" at bounding box center [784, 545] width 742 height 32
type input "[PERSON_NAME]"
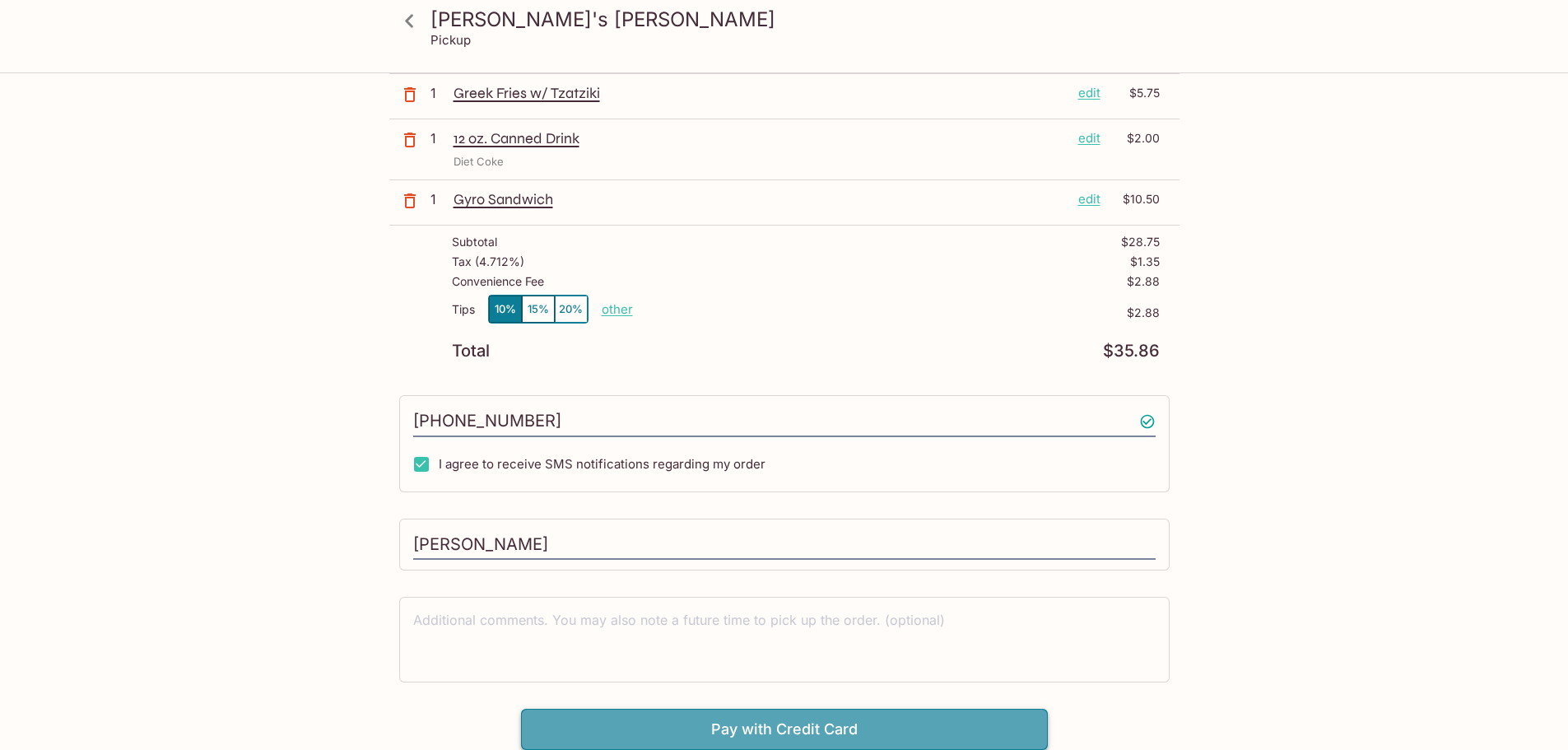
click at [661, 734] on button "Pay with Credit Card" at bounding box center [784, 728] width 527 height 41
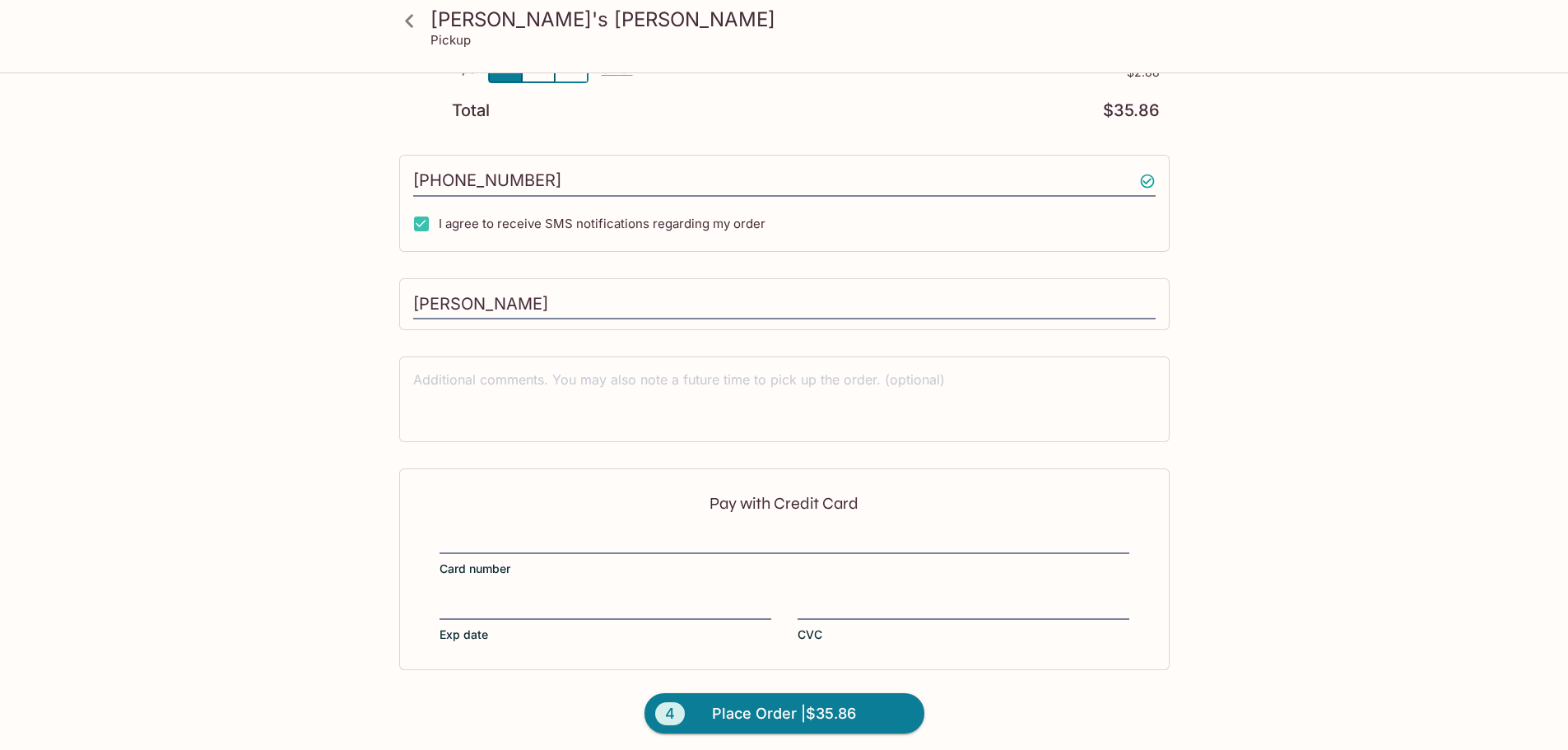
scroll to position [417, 0]
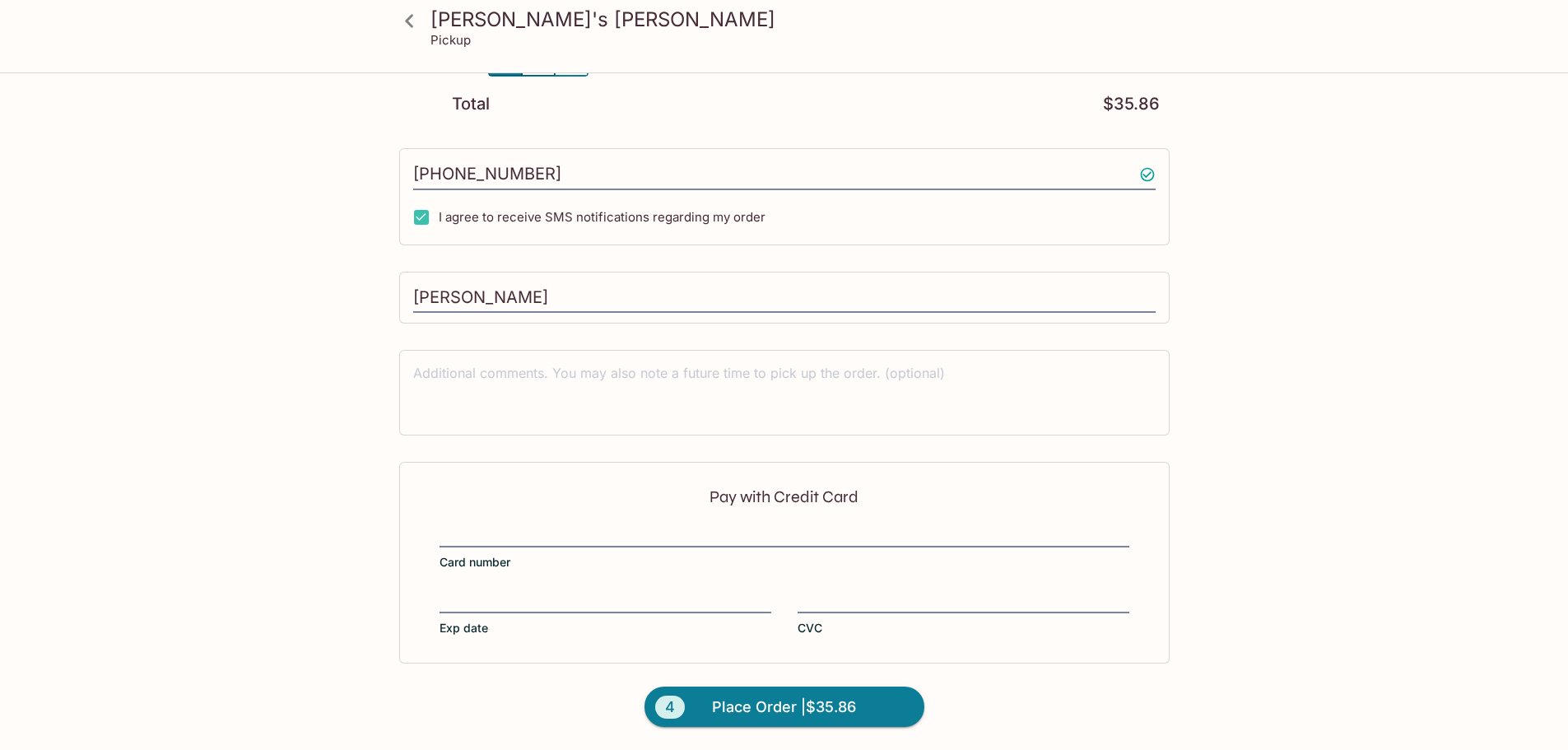
click at [496, 518] on div "Pay with Credit Card Card number Exp date CVC" at bounding box center [784, 562] width 771 height 200
click at [849, 615] on label "CVC" at bounding box center [964, 613] width 331 height 46
click at [849, 592] on input "CVC" at bounding box center [964, 591] width 331 height 1
click at [789, 707] on span "Place Order | $35.86" at bounding box center [784, 706] width 144 height 27
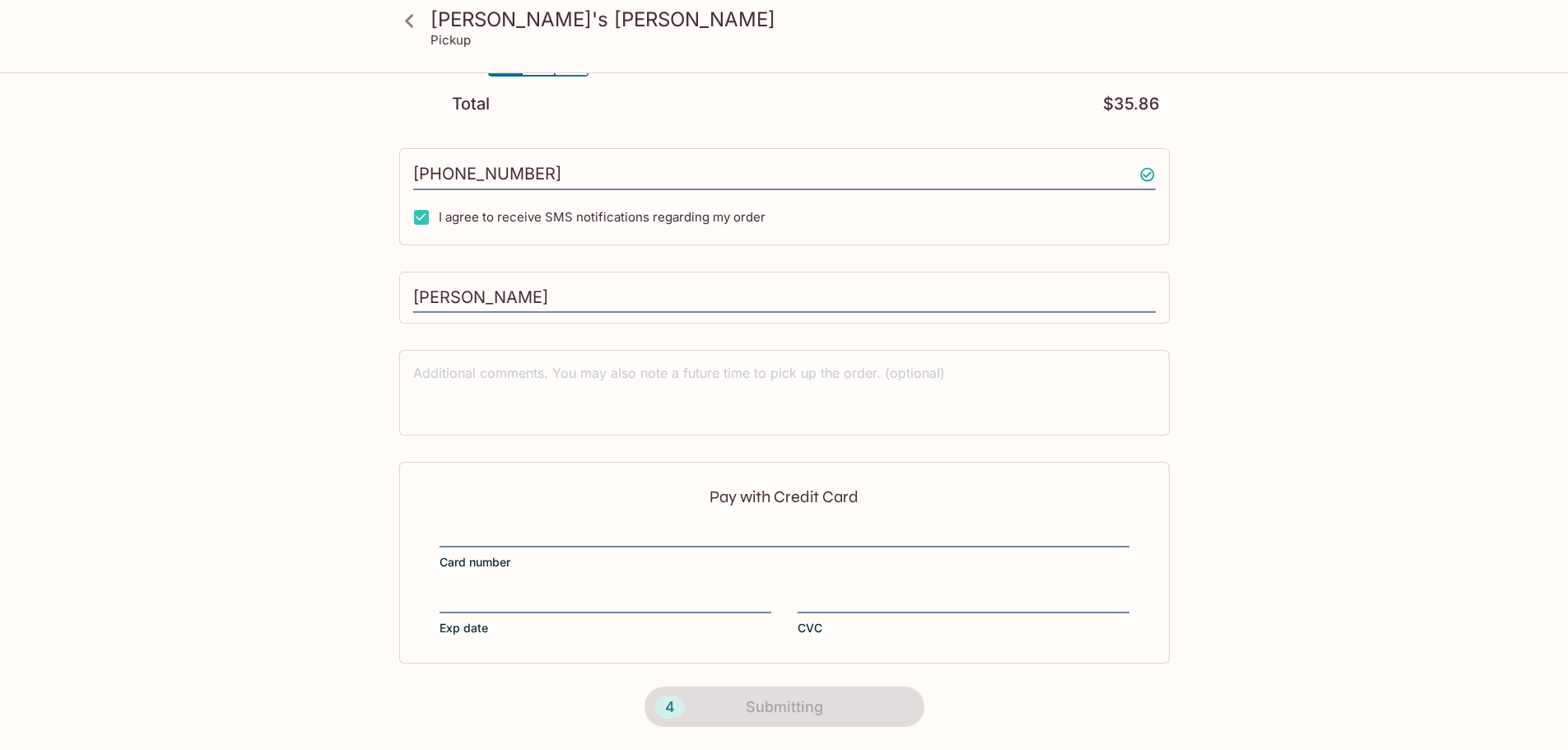
scroll to position [206, 0]
